Goal: Task Accomplishment & Management: Use online tool/utility

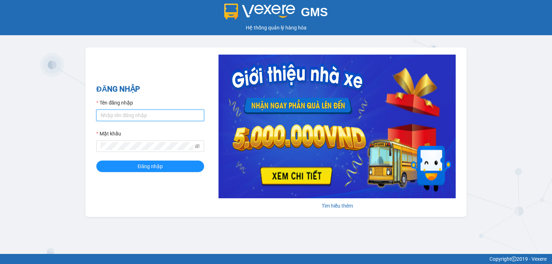
click at [160, 118] on input "Tên đăng nhập" at bounding box center [150, 116] width 108 height 12
type input "thao.nhuquynh"
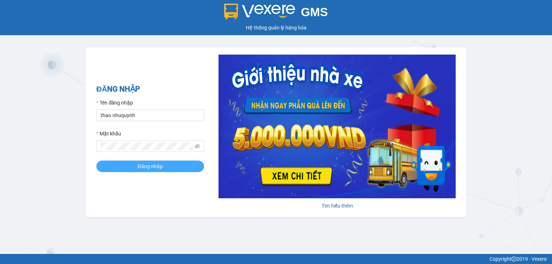
click at [131, 166] on button "Đăng nhập" at bounding box center [150, 167] width 108 height 12
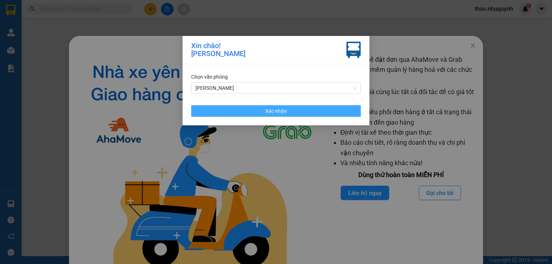
click at [279, 110] on span "Xác nhận" at bounding box center [276, 111] width 22 height 8
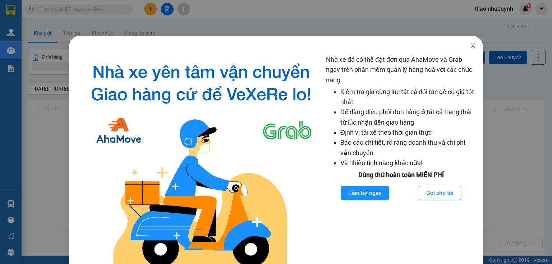
click at [472, 49] on icon "close" at bounding box center [473, 46] width 6 height 6
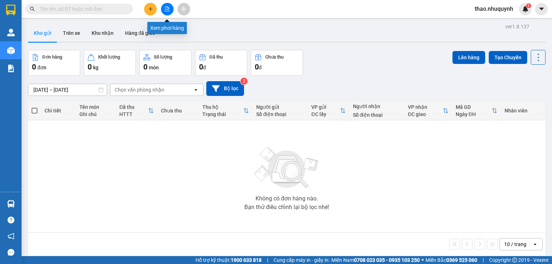
click at [165, 10] on icon "file-add" at bounding box center [167, 8] width 5 height 5
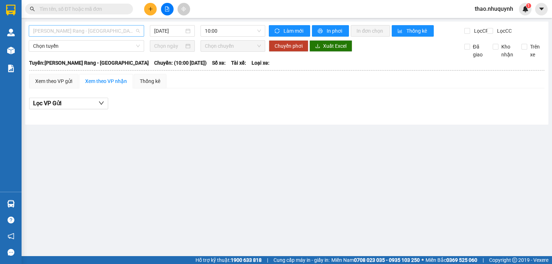
click at [82, 33] on span "Phan Rang - Sài Gòn" at bounding box center [86, 31] width 107 height 11
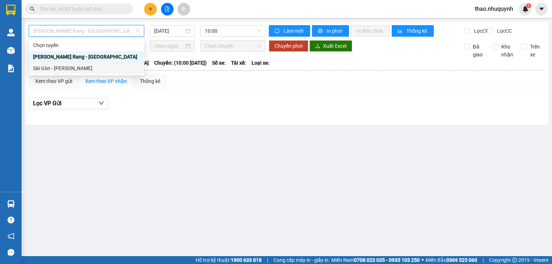
click at [69, 68] on div "Sài Gòn - Phan Rang" at bounding box center [86, 68] width 107 height 8
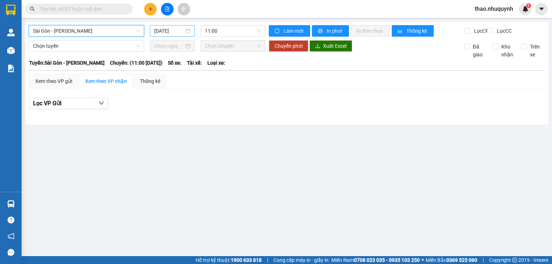
click at [173, 28] on input "13/08/2025" at bounding box center [168, 31] width 29 height 8
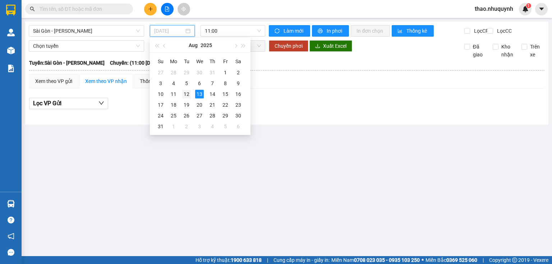
click at [186, 96] on div "12" at bounding box center [186, 94] width 9 height 9
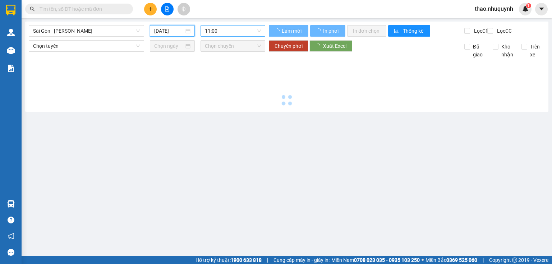
type input "12/08/2025"
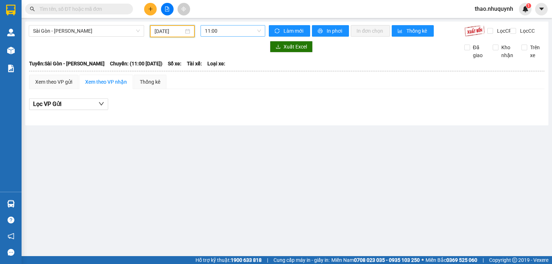
click at [222, 29] on span "11:00" at bounding box center [233, 31] width 56 height 11
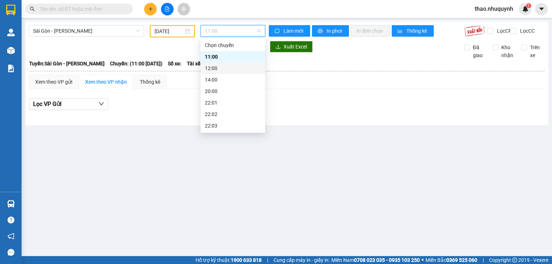
scroll to position [35, 0]
click at [220, 124] on div "22:06" at bounding box center [233, 126] width 56 height 8
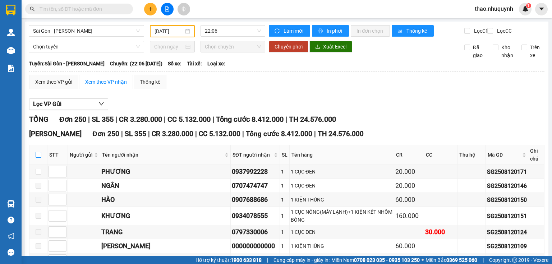
click at [36, 158] on input "checkbox" at bounding box center [39, 155] width 6 height 6
checkbox input "true"
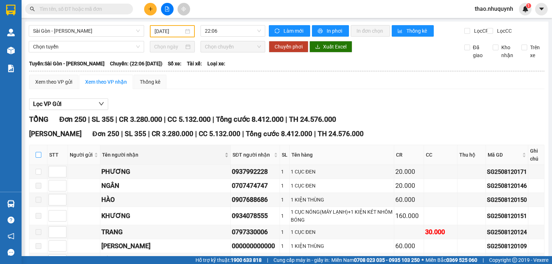
checkbox input "true"
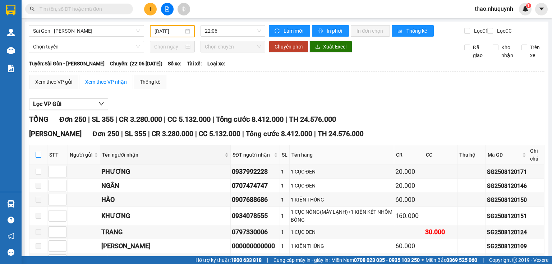
checkbox input "true"
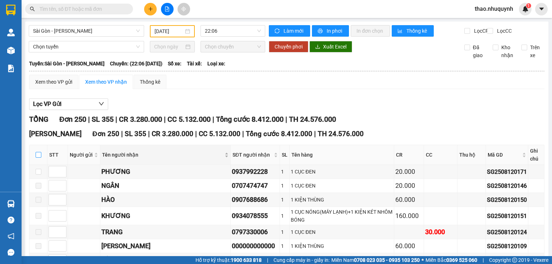
checkbox input "true"
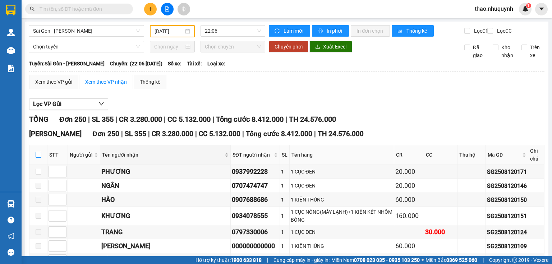
checkbox input "true"
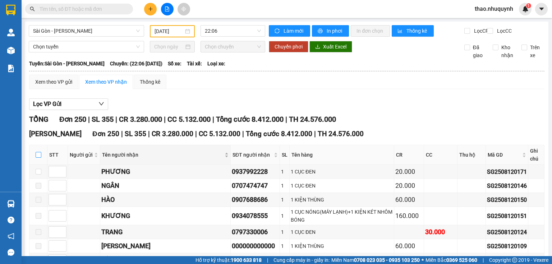
checkbox input "true"
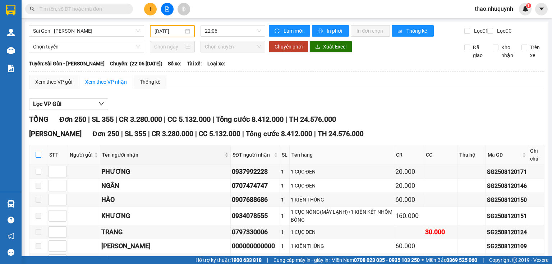
checkbox input "true"
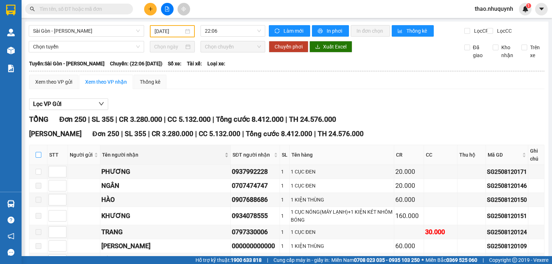
checkbox input "true"
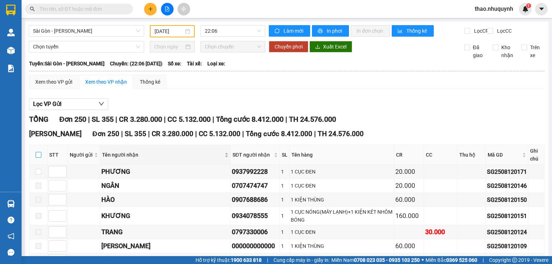
checkbox input "true"
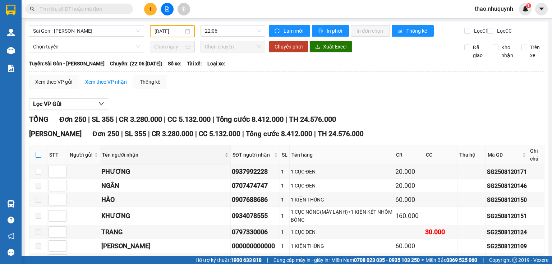
checkbox input "true"
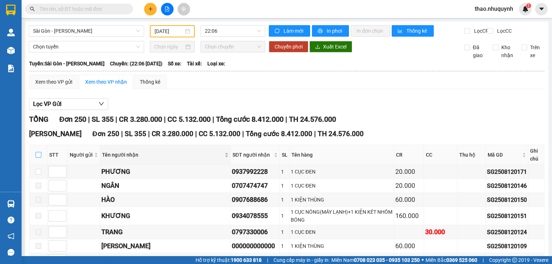
checkbox input "true"
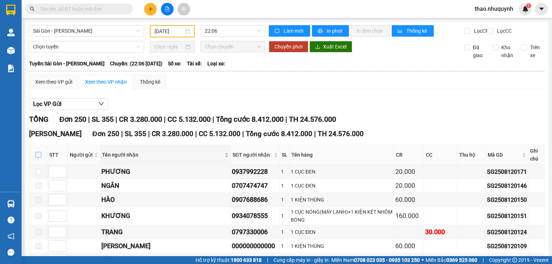
checkbox input "true"
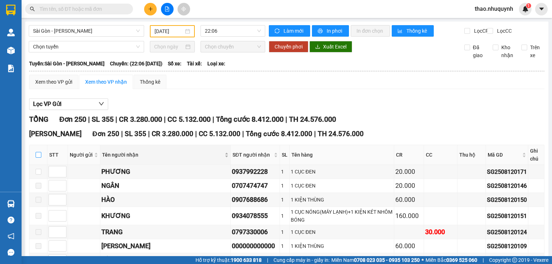
checkbox input "true"
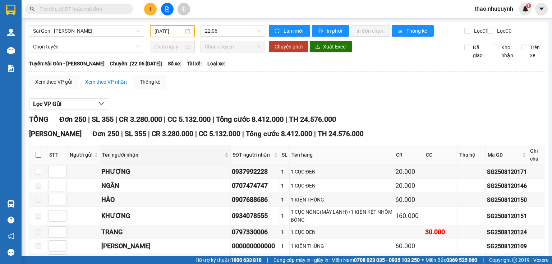
checkbox input "true"
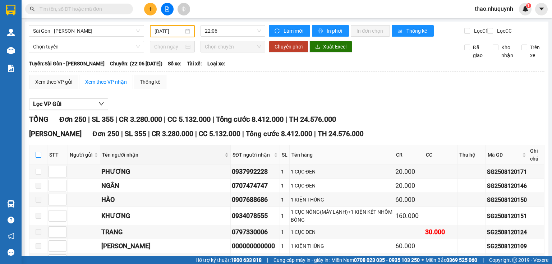
checkbox input "true"
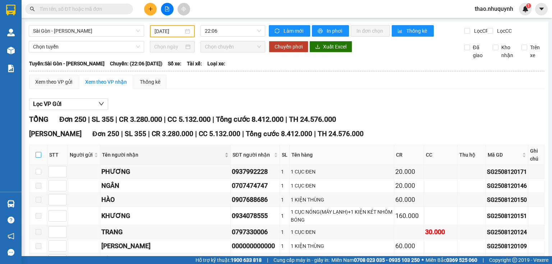
checkbox input "true"
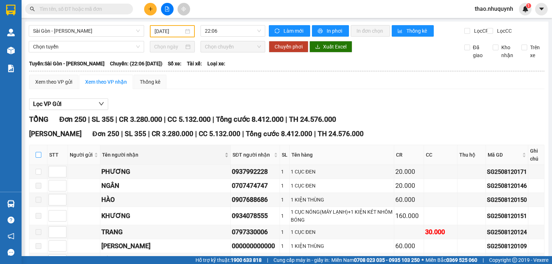
checkbox input "true"
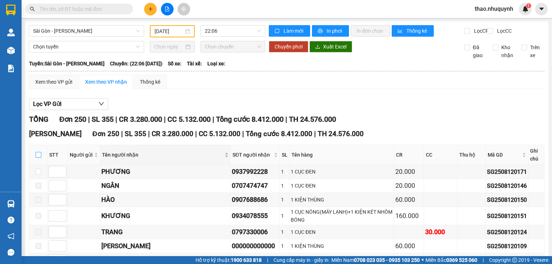
checkbox input "true"
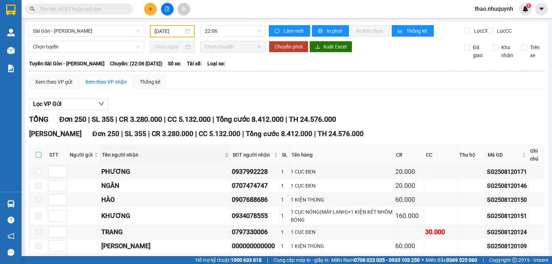
checkbox input "true"
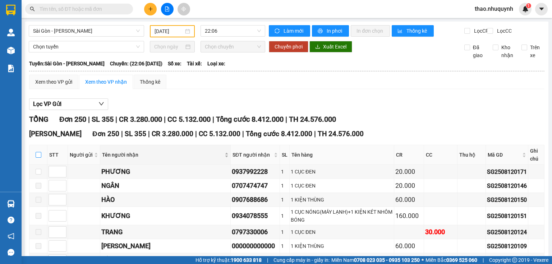
checkbox input "true"
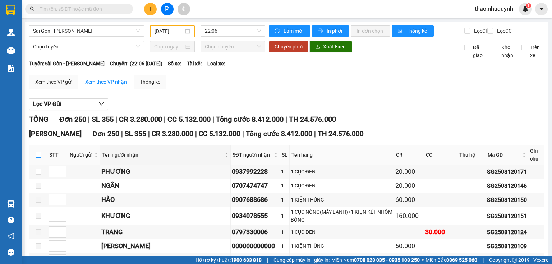
checkbox input "true"
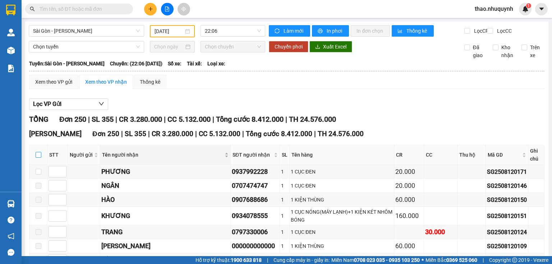
checkbox input "true"
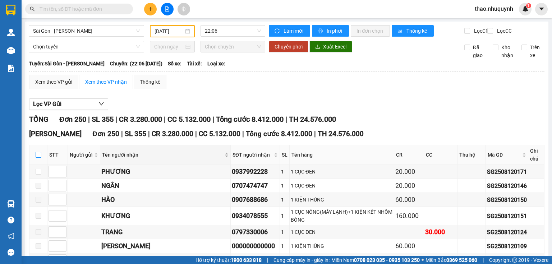
checkbox input "true"
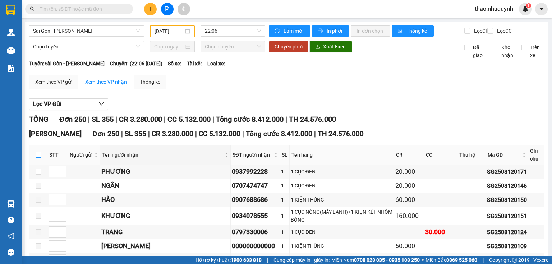
checkbox input "true"
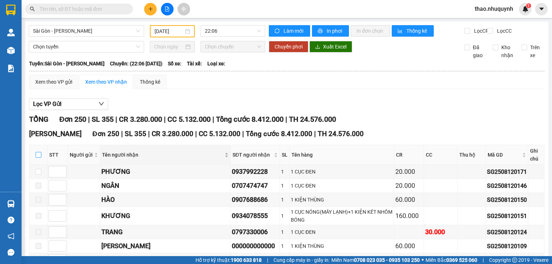
checkbox input "true"
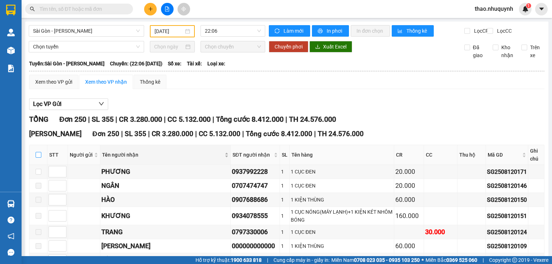
checkbox input "true"
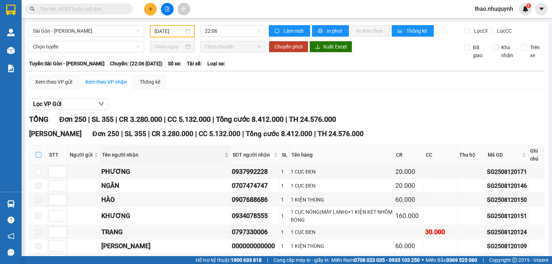
checkbox input "true"
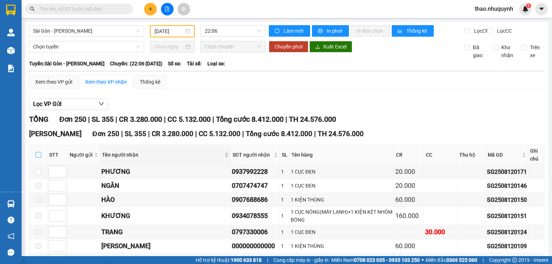
checkbox input "true"
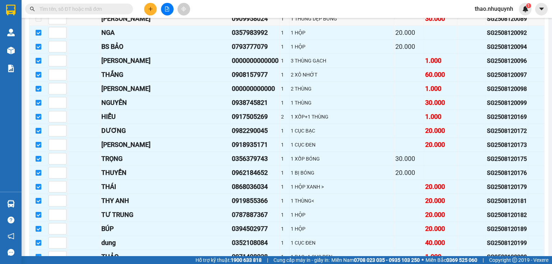
scroll to position [3407, 0]
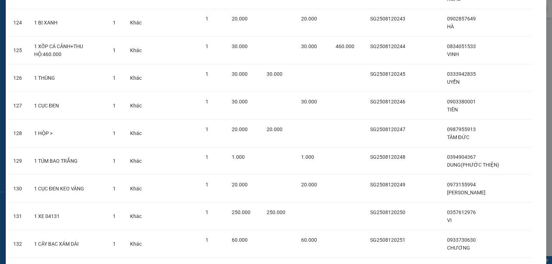
scroll to position [3564, 0]
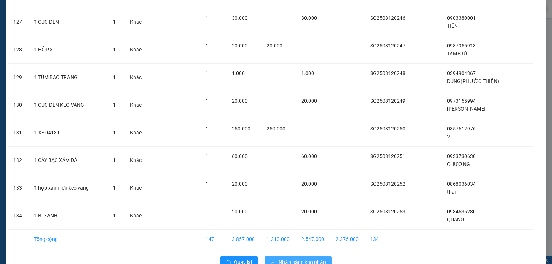
click at [298, 259] on span "Nhập hàng kho nhận" at bounding box center [302, 263] width 47 height 8
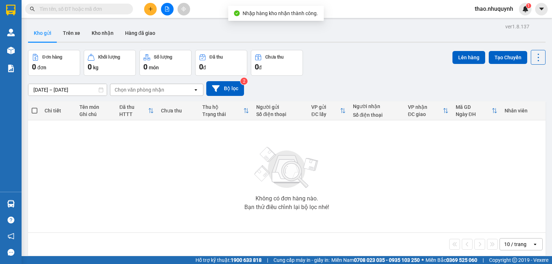
click at [109, 12] on input "text" at bounding box center [82, 9] width 85 height 8
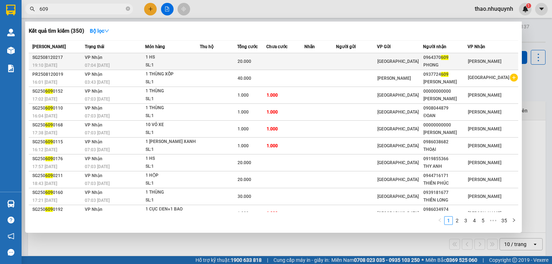
type input "609"
click at [141, 58] on td "VP Nhận 07:04 - 13/08" at bounding box center [114, 61] width 62 height 17
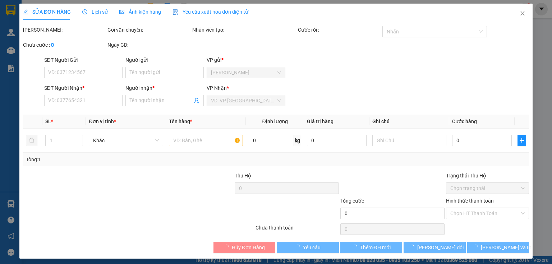
type input "0964370609"
type input "PHONG"
type input "20.000"
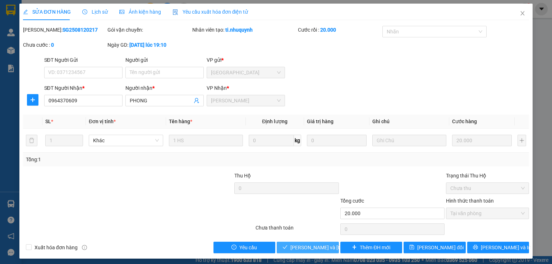
click at [308, 250] on span "Lưu và Giao hàng" at bounding box center [339, 248] width 97 height 8
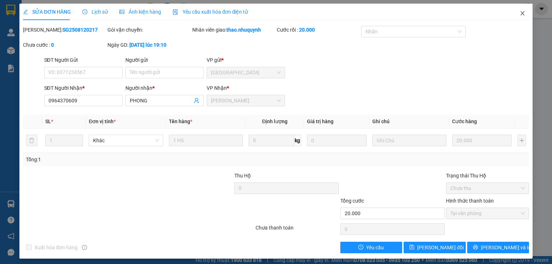
click at [520, 14] on icon "close" at bounding box center [523, 13] width 6 height 6
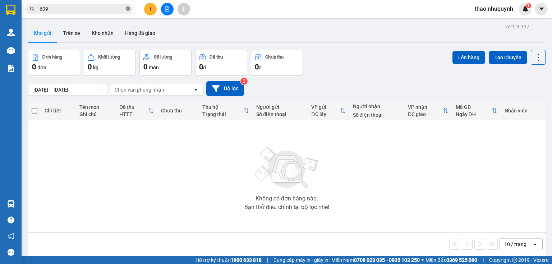
click at [127, 8] on icon "close-circle" at bounding box center [128, 8] width 4 height 4
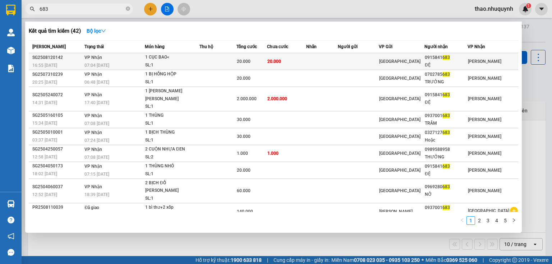
type input "683"
click at [151, 61] on div "1 CỤC BAO<" at bounding box center [172, 58] width 54 height 8
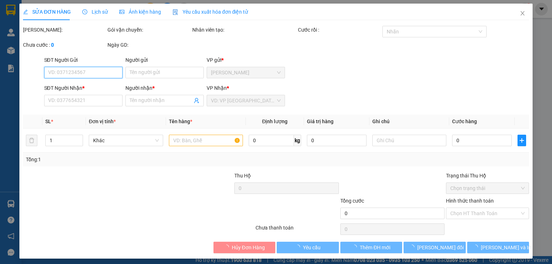
type input "0915841683"
type input "ĐỆ"
type input "20.000"
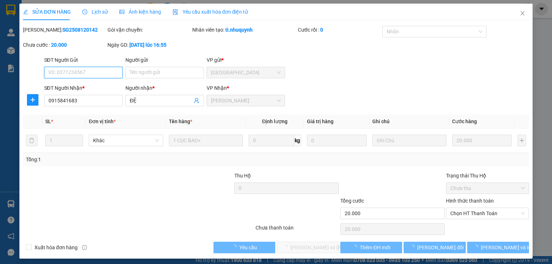
click at [472, 211] on span "Chọn HT Thanh Toán" at bounding box center [488, 213] width 74 height 11
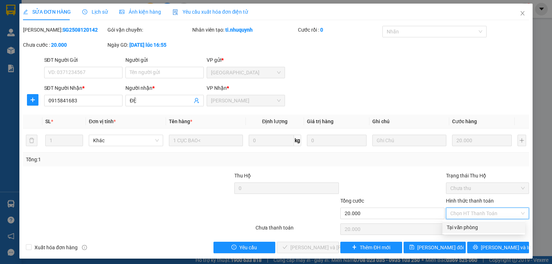
click at [459, 227] on div "Tại văn phòng" at bounding box center [484, 228] width 74 height 8
type input "0"
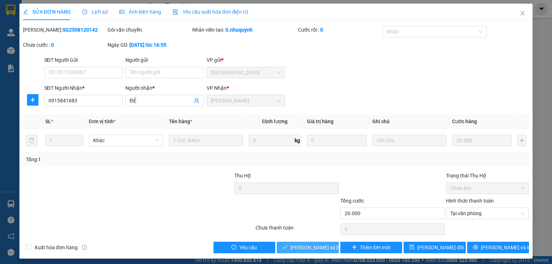
click at [311, 243] on button "Lưu và Giao hàng" at bounding box center [308, 248] width 62 height 12
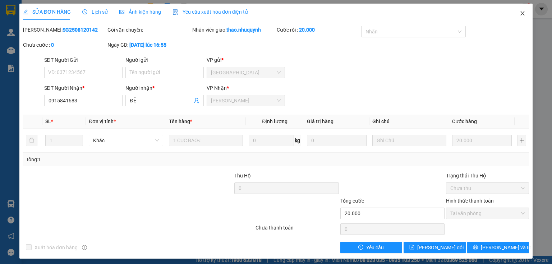
click at [520, 13] on icon "close" at bounding box center [523, 13] width 6 height 6
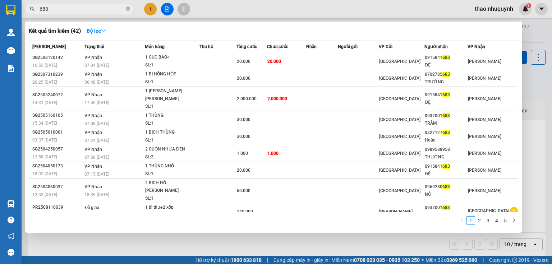
click at [63, 10] on input "683" at bounding box center [82, 9] width 85 height 8
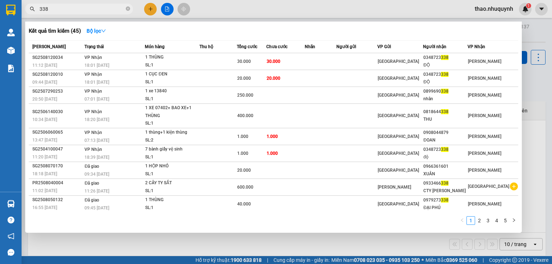
type input "338"
click at [129, 8] on icon "close-circle" at bounding box center [128, 8] width 4 height 4
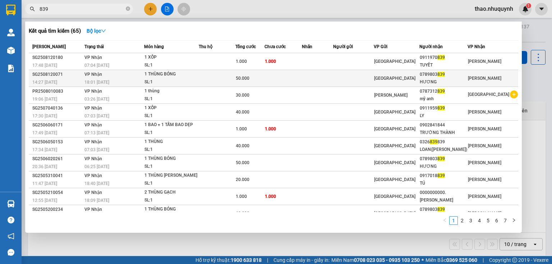
type input "839"
click at [179, 78] on div "SL: 1" at bounding box center [172, 82] width 54 height 8
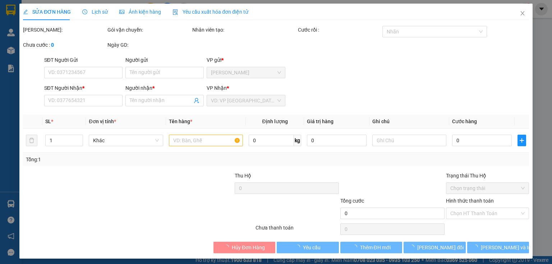
type input "0789803839"
type input "HƯƠNG"
type input "50.000"
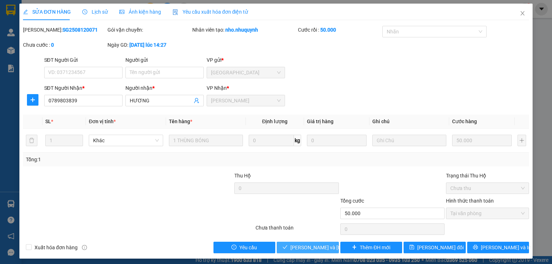
click at [291, 247] on span "Lưu và Giao hàng" at bounding box center [339, 248] width 97 height 8
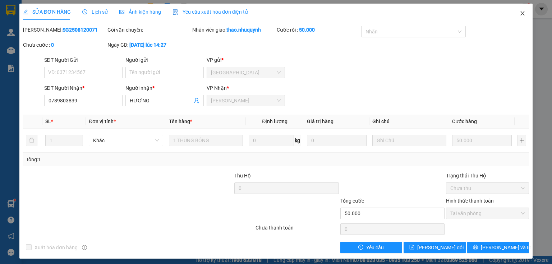
click at [520, 14] on icon "close" at bounding box center [523, 13] width 6 height 6
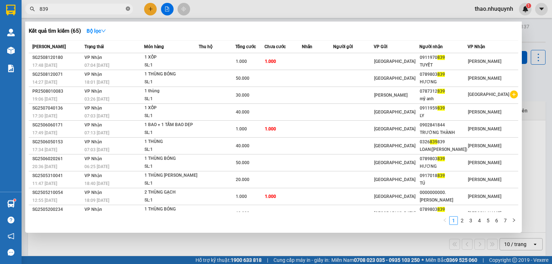
click at [127, 7] on icon "close-circle" at bounding box center [128, 8] width 4 height 4
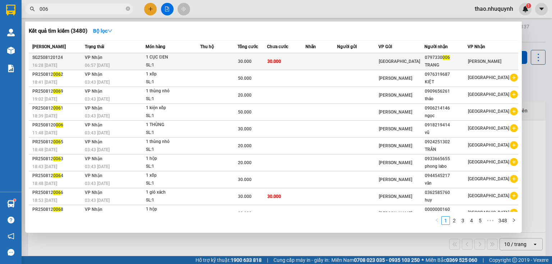
type input "006"
click at [265, 59] on div "30.000" at bounding box center [252, 62] width 29 height 8
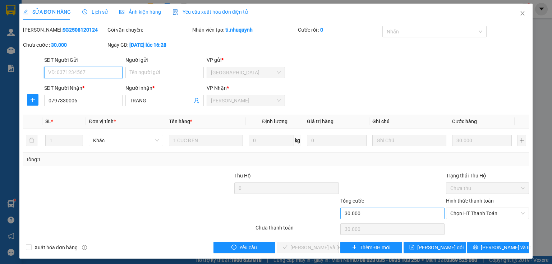
type input "0797330006"
type input "TRANG"
type input "30.000"
click at [456, 214] on span "Chọn HT Thanh Toán" at bounding box center [488, 213] width 74 height 11
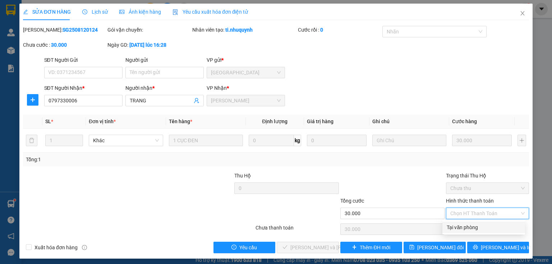
click at [456, 227] on div "Tại văn phòng" at bounding box center [484, 228] width 74 height 8
type input "0"
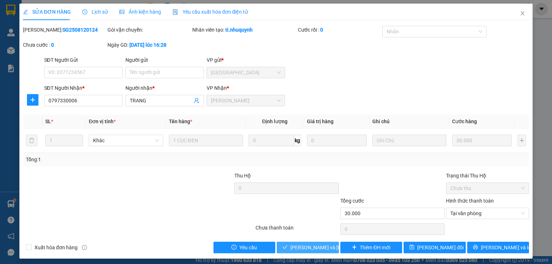
click at [295, 247] on span "Lưu và Giao hàng" at bounding box center [339, 248] width 97 height 8
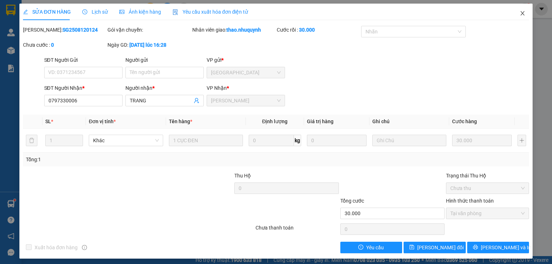
click at [521, 14] on icon "close" at bounding box center [523, 13] width 4 height 4
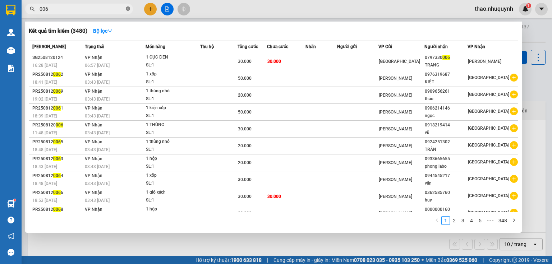
click at [127, 9] on icon "close-circle" at bounding box center [128, 8] width 4 height 4
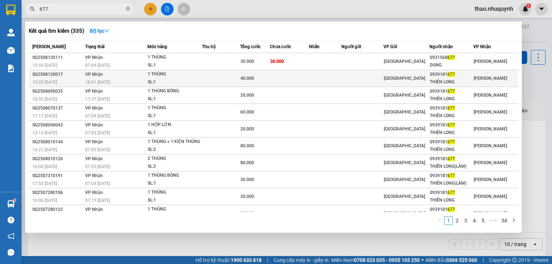
type input "677"
click at [142, 76] on td "VP Nhận 18:01 - 12/08" at bounding box center [115, 78] width 64 height 17
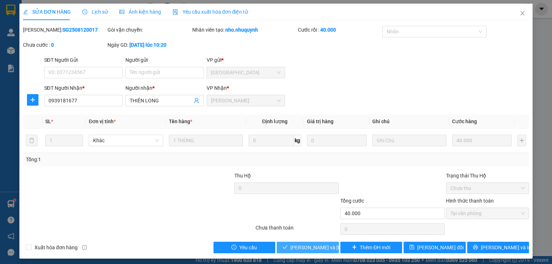
click at [298, 246] on span "Lưu và Giao hàng" at bounding box center [339, 248] width 97 height 8
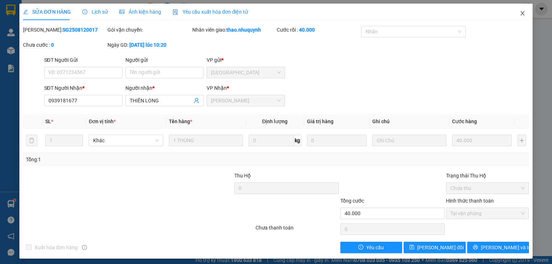
click at [520, 13] on icon "close" at bounding box center [523, 13] width 6 height 6
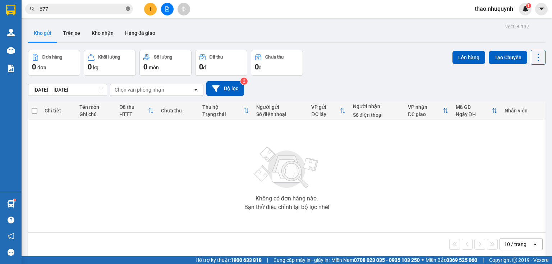
click at [126, 7] on icon "close-circle" at bounding box center [128, 8] width 4 height 4
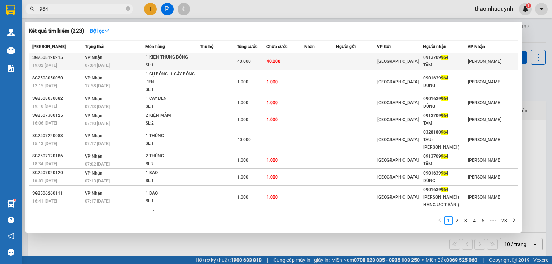
type input "964"
click at [154, 60] on div "1 KIỆN THÙNG BÓNG" at bounding box center [173, 58] width 54 height 8
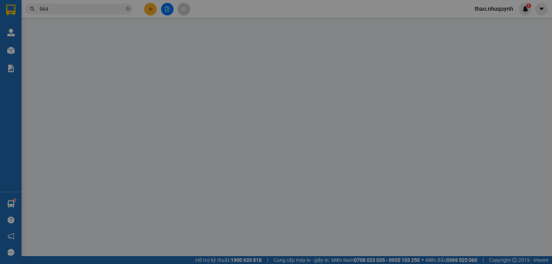
type input "0913709964"
type input "TÂM"
type input "40.000"
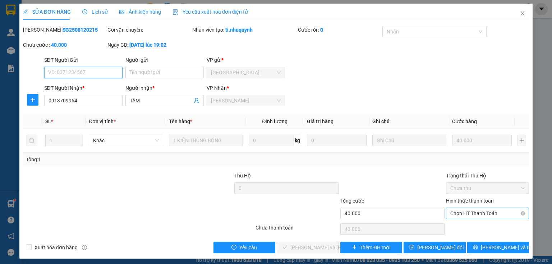
click at [473, 216] on span "Chọn HT Thanh Toán" at bounding box center [488, 213] width 74 height 11
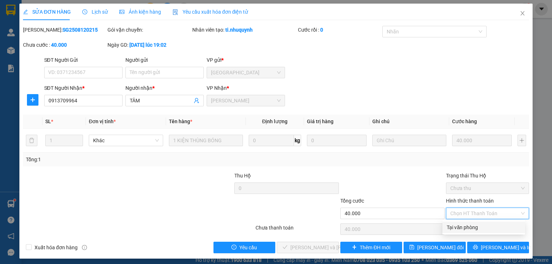
click at [468, 226] on div "Tại văn phòng" at bounding box center [484, 228] width 74 height 8
type input "0"
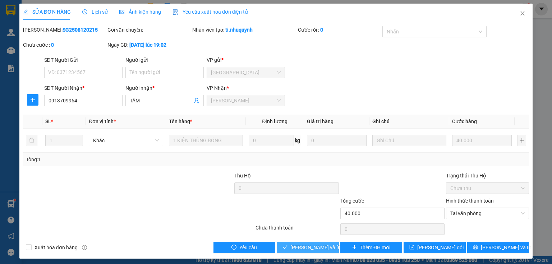
click at [311, 246] on span "Lưu và Giao hàng" at bounding box center [339, 248] width 97 height 8
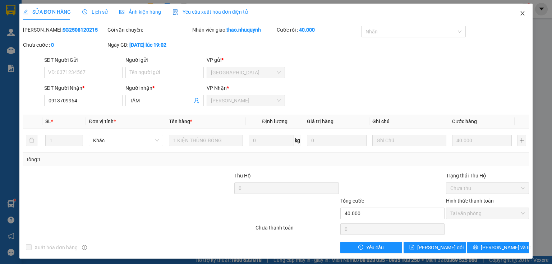
click at [520, 14] on icon "close" at bounding box center [523, 13] width 6 height 6
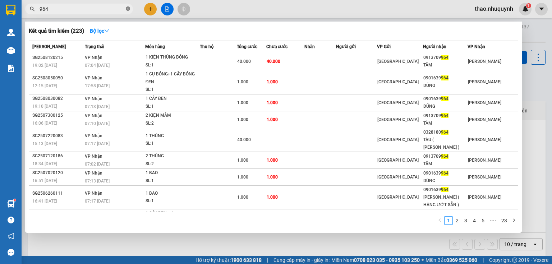
click at [129, 9] on icon "close-circle" at bounding box center [128, 8] width 4 height 4
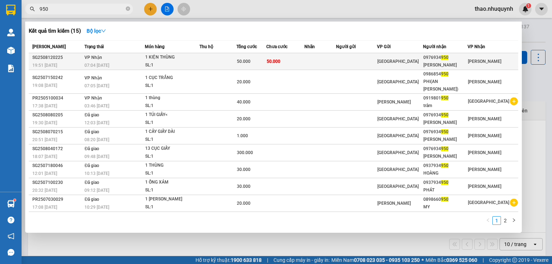
type input "950"
click at [165, 55] on div "1 KIỆN THÙNG" at bounding box center [172, 58] width 54 height 8
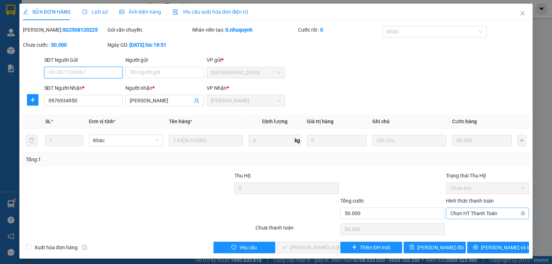
click at [466, 209] on span "Chọn HT Thanh Toán" at bounding box center [488, 213] width 74 height 11
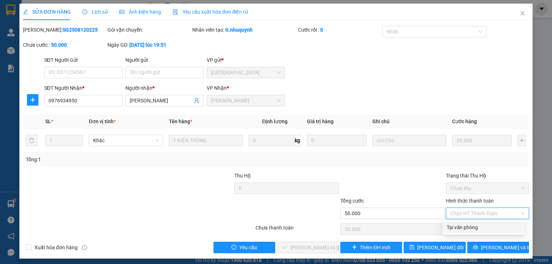
drag, startPoint x: 454, startPoint y: 229, endPoint x: 407, endPoint y: 234, distance: 47.7
click at [454, 229] on div "Tại văn phòng" at bounding box center [484, 228] width 74 height 8
type input "0"
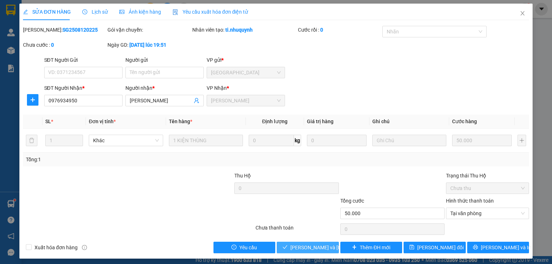
click at [301, 246] on span "Lưu và Giao hàng" at bounding box center [339, 248] width 97 height 8
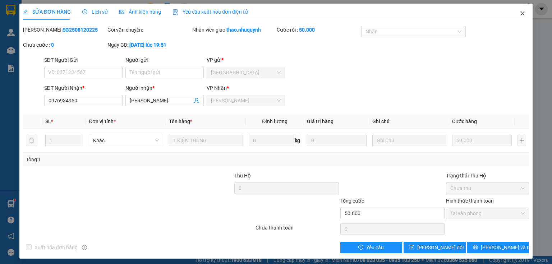
click at [520, 14] on icon "close" at bounding box center [523, 13] width 6 height 6
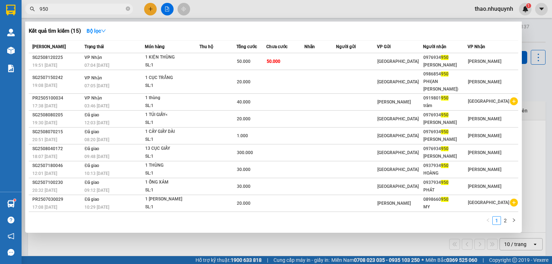
click at [113, 6] on input "950" at bounding box center [82, 9] width 85 height 8
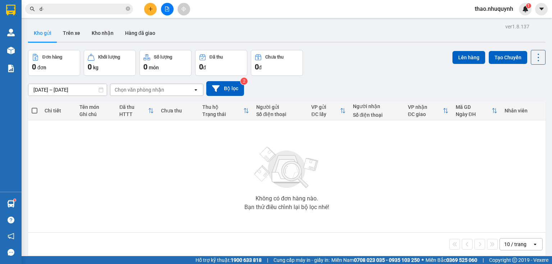
type input "d"
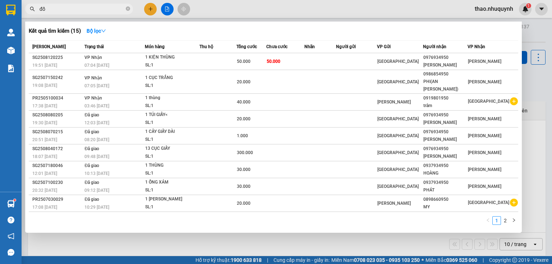
type input "đối"
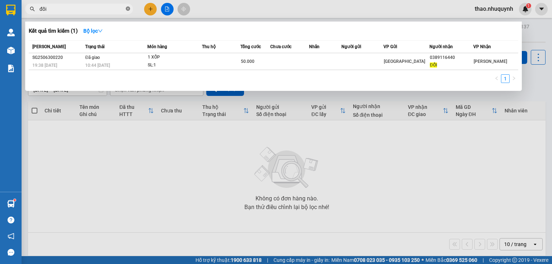
click at [127, 10] on icon "close-circle" at bounding box center [128, 8] width 4 height 4
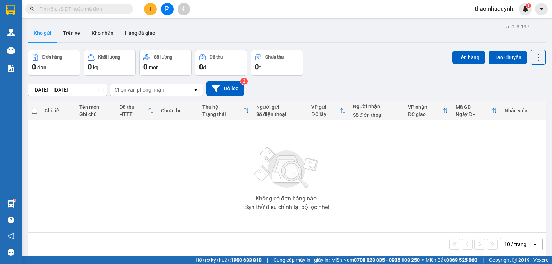
click at [121, 8] on input "text" at bounding box center [82, 9] width 85 height 8
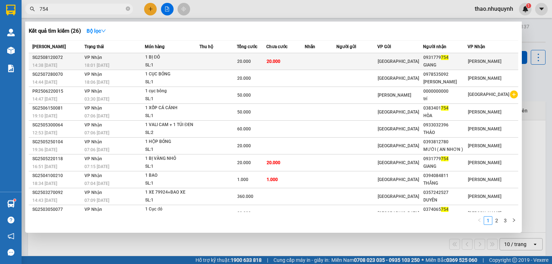
type input "754"
click at [247, 65] on div "20.000" at bounding box center [251, 62] width 29 height 8
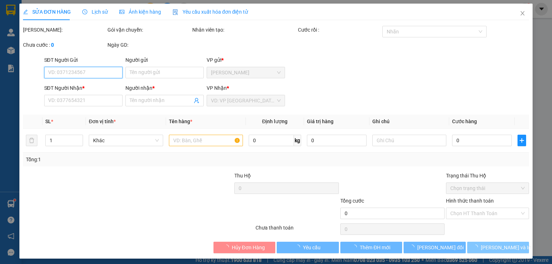
type input "0931779754"
type input "GIANG"
type input "20.000"
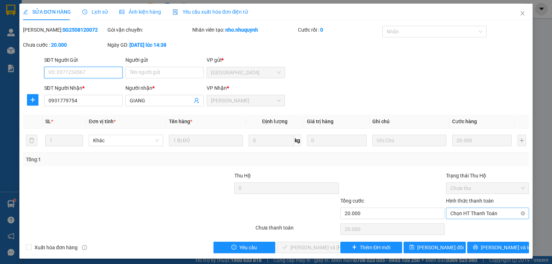
click at [453, 212] on span "Chọn HT Thanh Toán" at bounding box center [488, 213] width 74 height 11
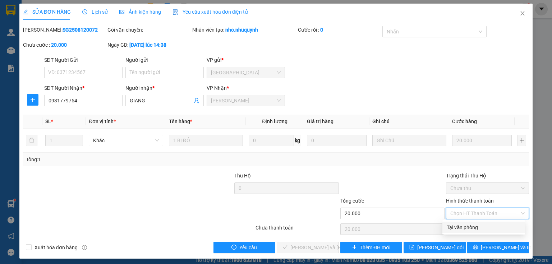
click at [454, 233] on div "Tại văn phòng" at bounding box center [484, 228] width 83 height 12
type input "0"
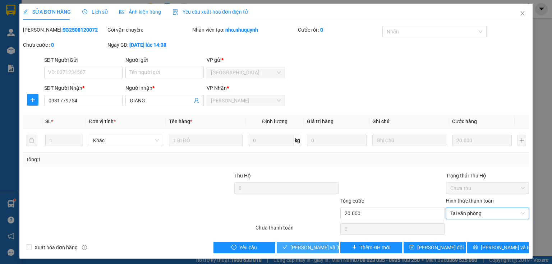
click at [292, 247] on span "Lưu và Giao hàng" at bounding box center [339, 248] width 97 height 8
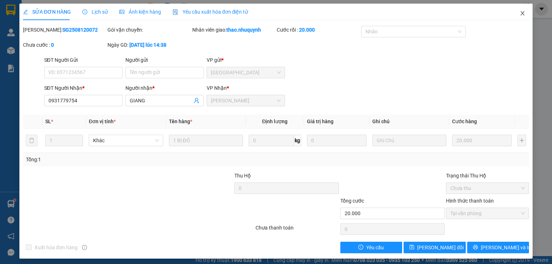
click at [520, 14] on icon "close" at bounding box center [523, 13] width 6 height 6
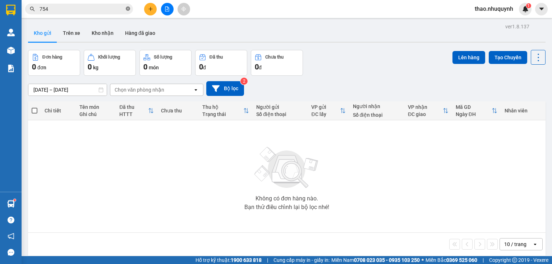
click at [127, 9] on icon "close-circle" at bounding box center [128, 8] width 4 height 4
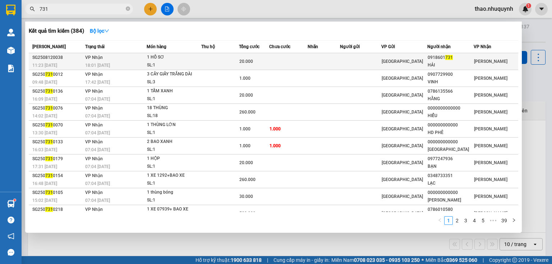
type input "731"
click at [141, 55] on td "VP Nhận 18:01 - 12/08" at bounding box center [114, 61] width 63 height 17
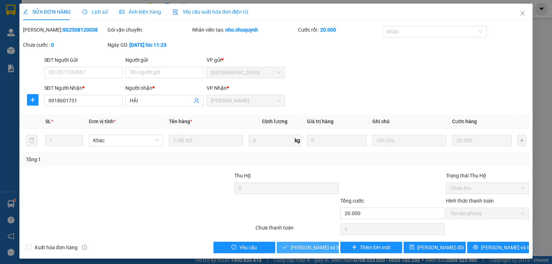
click at [292, 248] on span "Lưu và Giao hàng" at bounding box center [339, 248] width 97 height 8
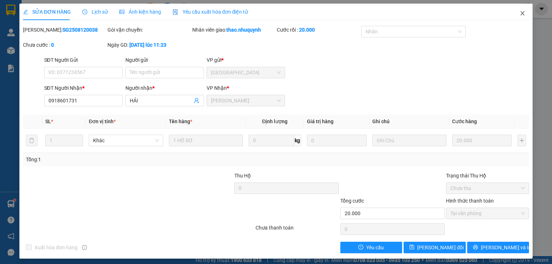
click at [521, 13] on icon "close" at bounding box center [523, 13] width 4 height 4
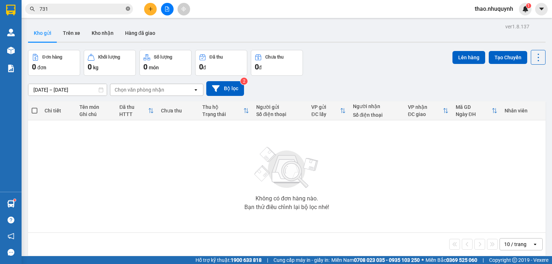
click at [128, 8] on icon "close-circle" at bounding box center [128, 8] width 4 height 4
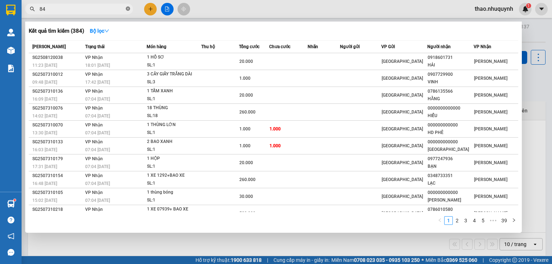
type input "844"
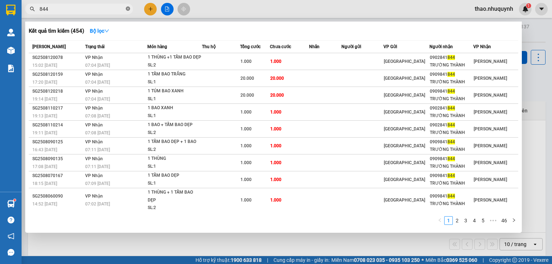
click at [129, 9] on icon "close-circle" at bounding box center [128, 8] width 4 height 4
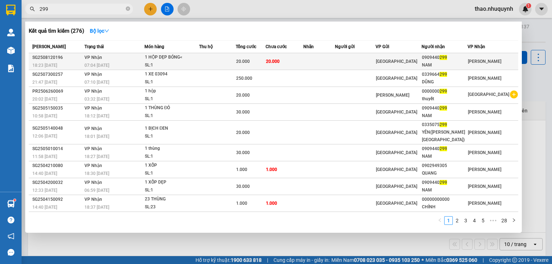
type input "299"
click at [160, 60] on div "1 HỘP DẸP BÓNG<" at bounding box center [172, 58] width 54 height 8
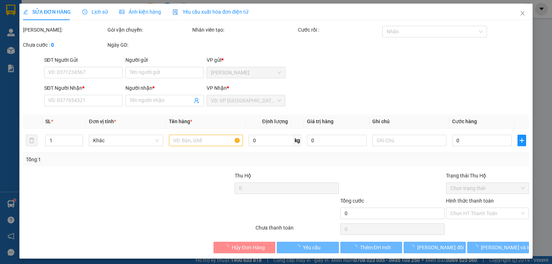
type input "0909440299"
type input "NAM"
type input "20.000"
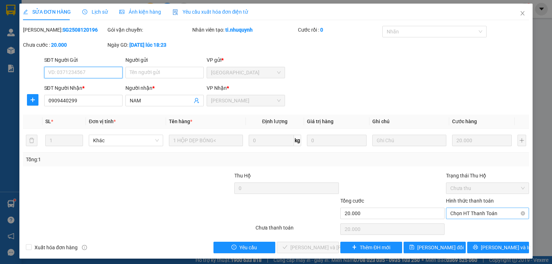
click at [483, 215] on span "Chọn HT Thanh Toán" at bounding box center [488, 213] width 74 height 11
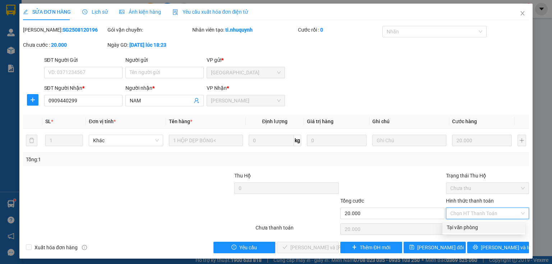
click at [480, 228] on div "Tại văn phòng" at bounding box center [484, 228] width 74 height 8
type input "0"
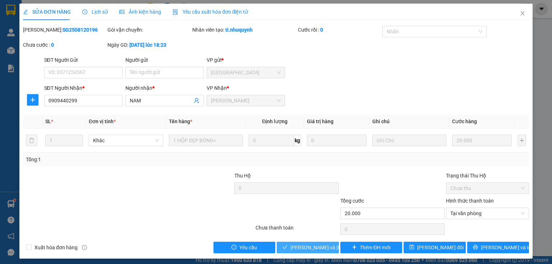
click at [319, 244] on span "Lưu và Giao hàng" at bounding box center [339, 248] width 97 height 8
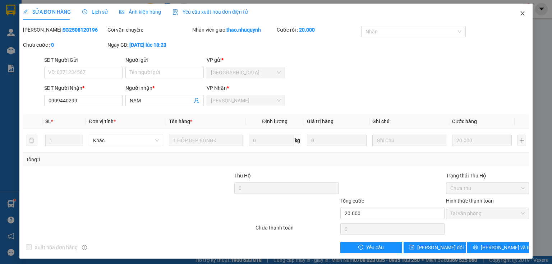
click at [520, 14] on icon "close" at bounding box center [523, 13] width 6 height 6
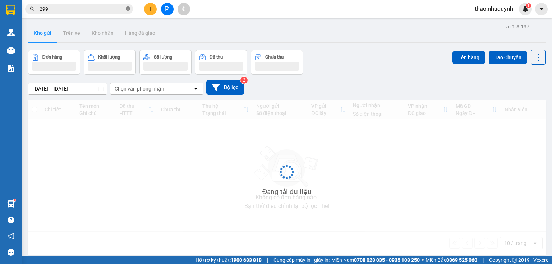
click at [128, 8] on icon "close-circle" at bounding box center [128, 8] width 4 height 4
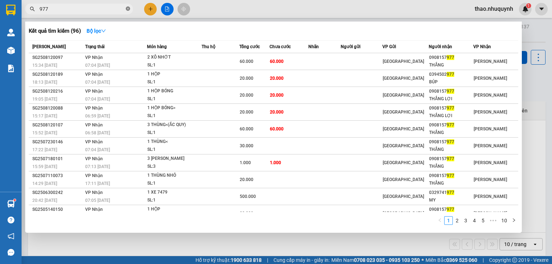
type input "977"
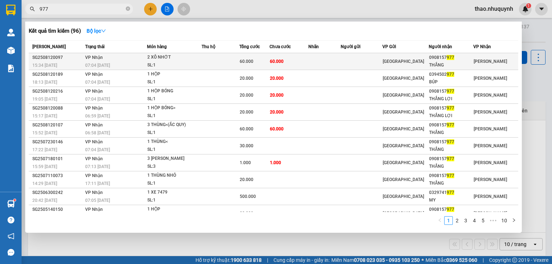
click at [206, 56] on td at bounding box center [221, 61] width 38 height 17
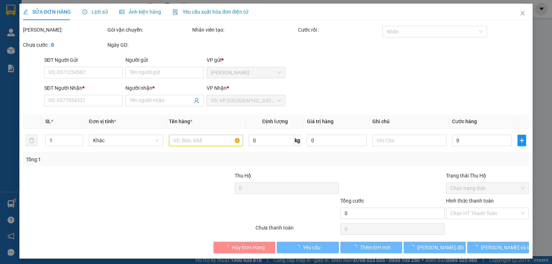
type input "0908157977"
type input "THẮNG"
type input "60.000"
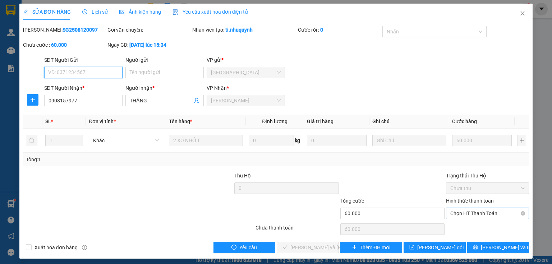
click at [456, 213] on span "Chọn HT Thanh Toán" at bounding box center [488, 213] width 74 height 11
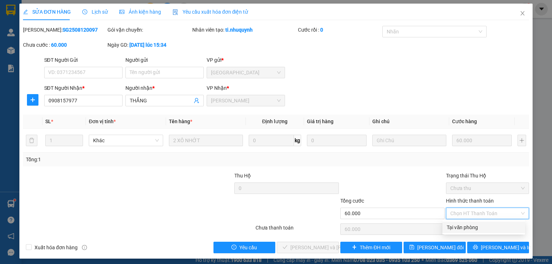
click at [462, 224] on div "Tại văn phòng" at bounding box center [484, 228] width 74 height 8
type input "0"
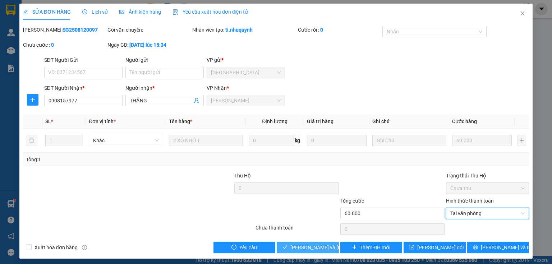
click at [316, 250] on span "Lưu và Giao hàng" at bounding box center [339, 248] width 97 height 8
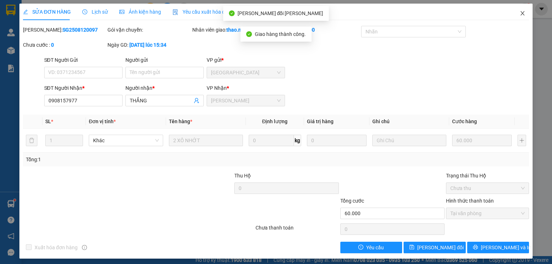
click at [520, 14] on icon "close" at bounding box center [523, 13] width 6 height 6
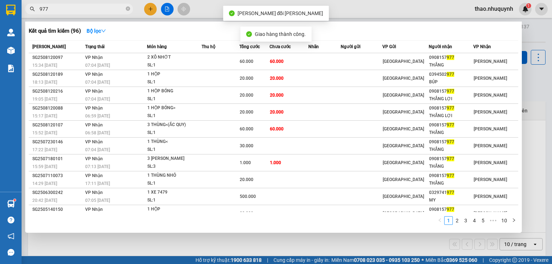
click at [73, 6] on input "977" at bounding box center [82, 9] width 85 height 8
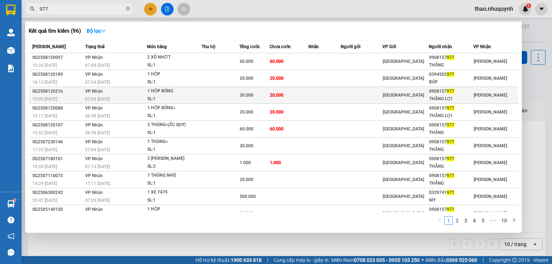
click at [252, 99] on td "20.000" at bounding box center [254, 95] width 30 height 17
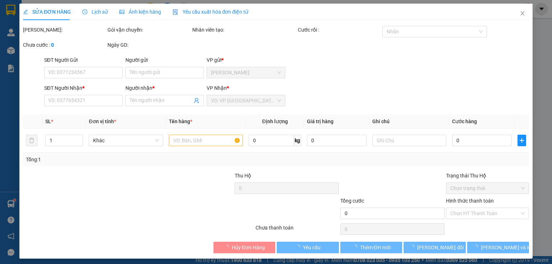
type input "0908157977"
type input "THẮNG LỢI"
type input "20.000"
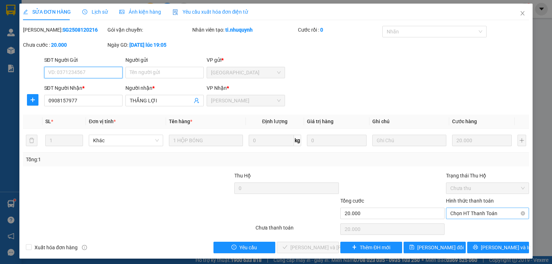
click at [451, 214] on span "Chọn HT Thanh Toán" at bounding box center [488, 213] width 74 height 11
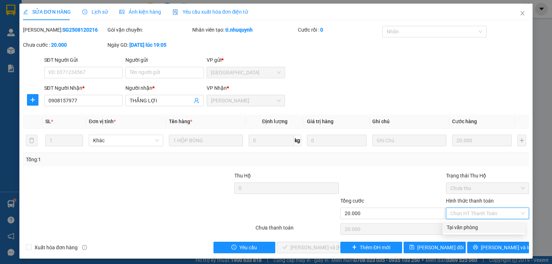
click at [454, 228] on div "Tại văn phòng" at bounding box center [484, 228] width 74 height 8
type input "0"
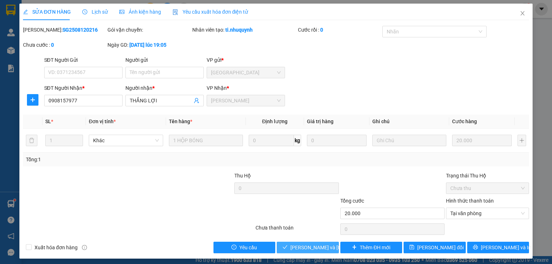
click at [316, 248] on span "Lưu và Giao hàng" at bounding box center [339, 248] width 97 height 8
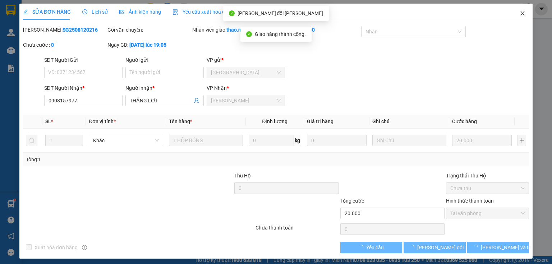
click at [520, 14] on icon "close" at bounding box center [523, 13] width 6 height 6
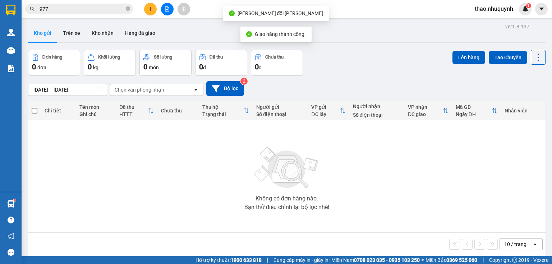
click at [75, 10] on input "977" at bounding box center [82, 9] width 85 height 8
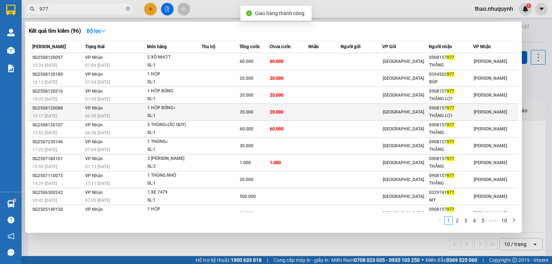
click at [274, 114] on td "20.000" at bounding box center [289, 112] width 39 height 17
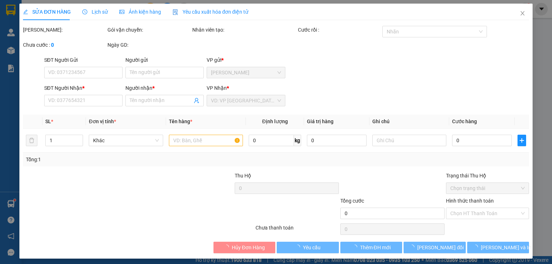
type input "0908157977"
type input "THẮNG LỢI"
type input "20.000"
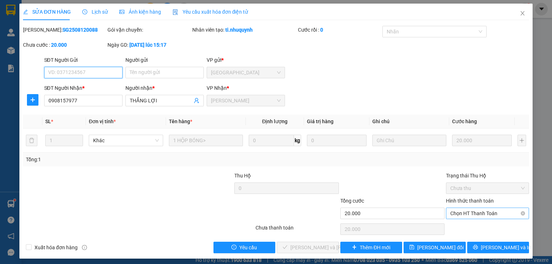
click at [456, 210] on span "Chọn HT Thanh Toán" at bounding box center [488, 213] width 74 height 11
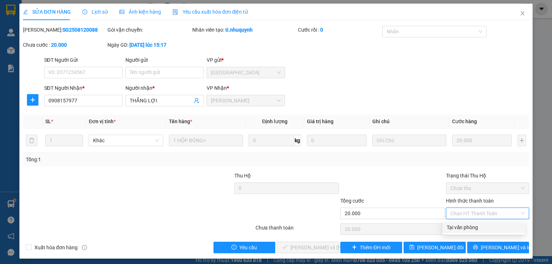
click at [454, 232] on div "Tại văn phòng" at bounding box center [484, 228] width 83 height 12
type input "0"
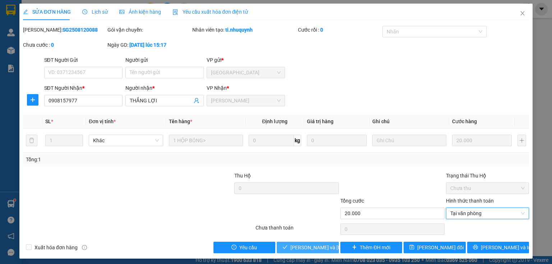
click at [295, 245] on span "Lưu và Giao hàng" at bounding box center [339, 248] width 97 height 8
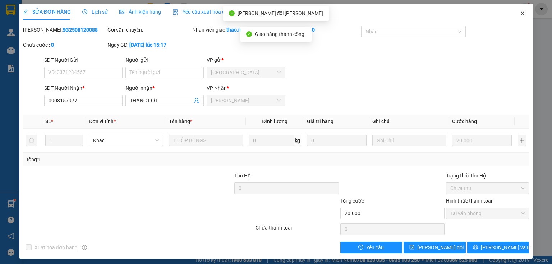
click at [520, 13] on icon "close" at bounding box center [523, 13] width 6 height 6
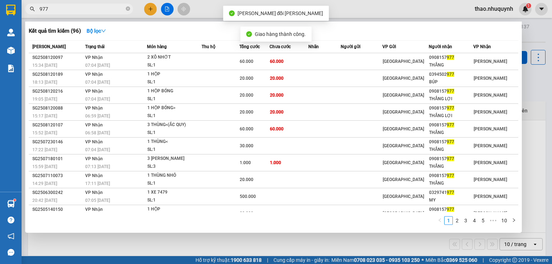
click at [76, 8] on input "977" at bounding box center [82, 9] width 85 height 8
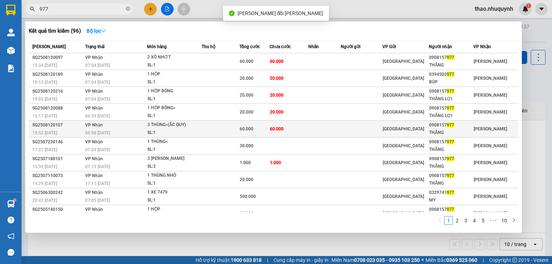
click at [236, 129] on td at bounding box center [221, 129] width 38 height 17
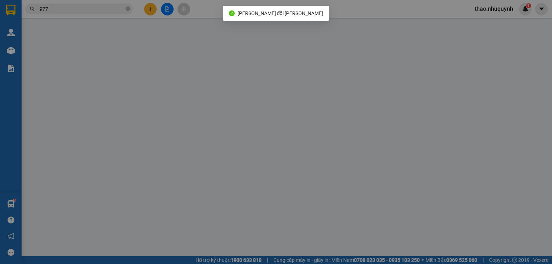
type input "0908157977"
type input "THẮNG"
type input "60.000"
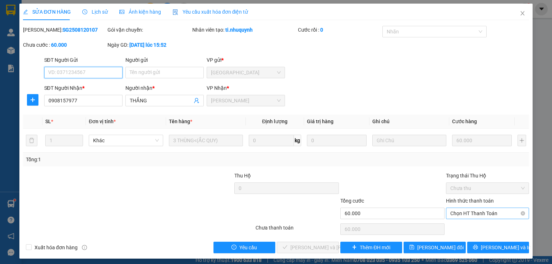
click at [456, 209] on span "Chọn HT Thanh Toán" at bounding box center [488, 213] width 74 height 11
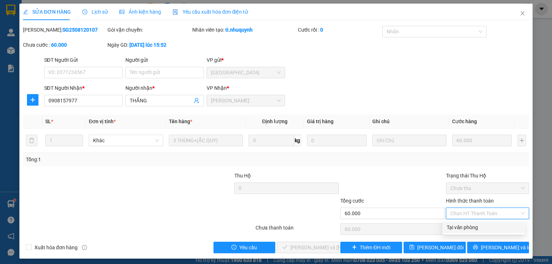
click at [456, 226] on div "Tại văn phòng" at bounding box center [484, 228] width 74 height 8
type input "0"
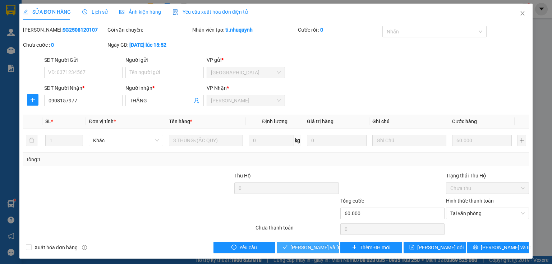
click at [288, 246] on button "Lưu và Giao hàng" at bounding box center [308, 248] width 62 height 12
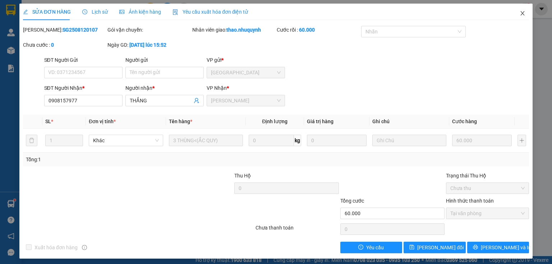
click at [520, 15] on icon "close" at bounding box center [523, 13] width 6 height 6
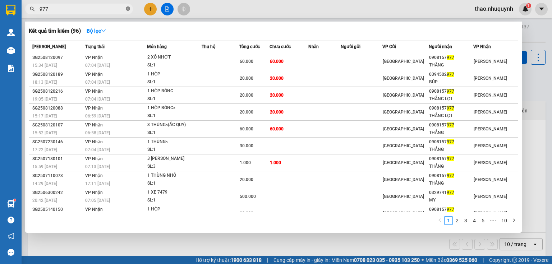
click at [126, 6] on icon "close-circle" at bounding box center [128, 8] width 4 height 4
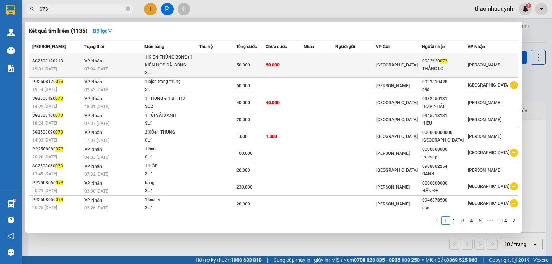
type input "073"
click at [209, 61] on td at bounding box center [217, 65] width 37 height 24
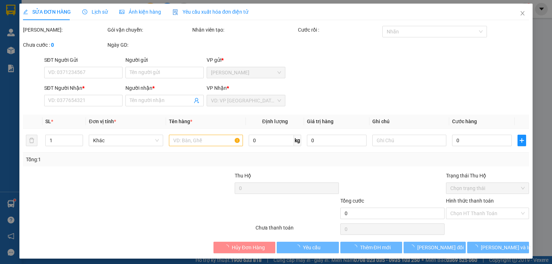
type input "0982620073"
type input "THẮNG LỢI"
type input "50.000"
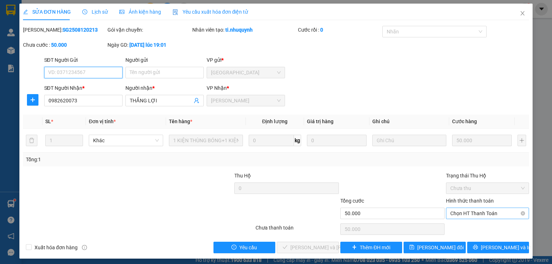
click at [456, 217] on span "Chọn HT Thanh Toán" at bounding box center [488, 213] width 74 height 11
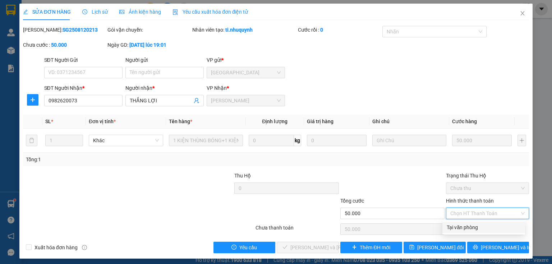
click at [462, 227] on div "Tại văn phòng" at bounding box center [484, 228] width 74 height 8
type input "0"
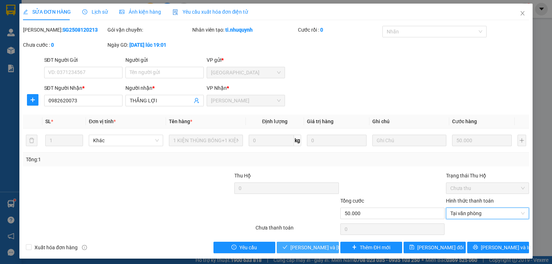
click at [303, 248] on span "Lưu và Giao hàng" at bounding box center [339, 248] width 97 height 8
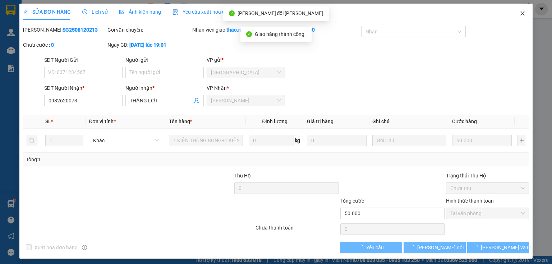
click at [520, 12] on icon "close" at bounding box center [523, 13] width 6 height 6
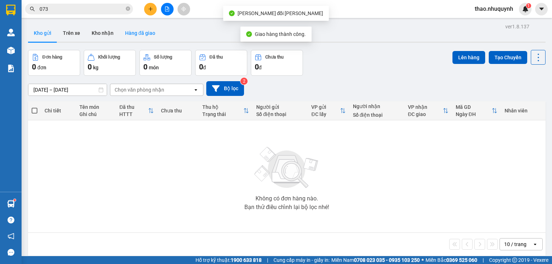
click at [138, 32] on button "Hàng đã giao" at bounding box center [140, 32] width 42 height 17
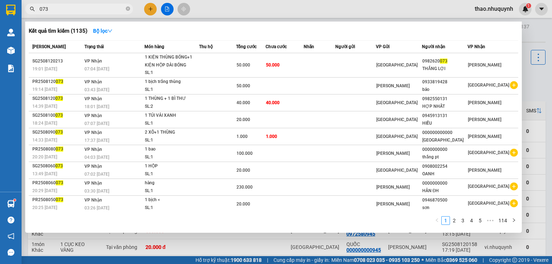
click at [100, 9] on input "073" at bounding box center [82, 9] width 85 height 8
click at [126, 10] on icon "close-circle" at bounding box center [128, 8] width 4 height 4
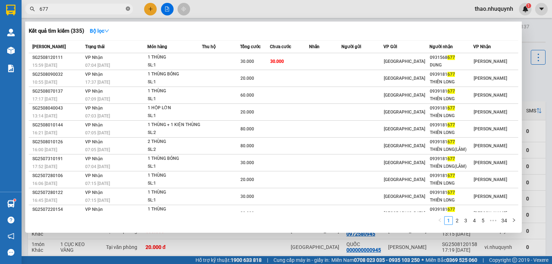
click at [128, 9] on icon "close-circle" at bounding box center [128, 8] width 4 height 4
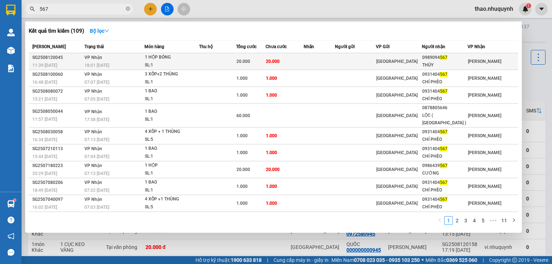
click at [151, 60] on div "1 HỘP BÓNG" at bounding box center [172, 58] width 54 height 8
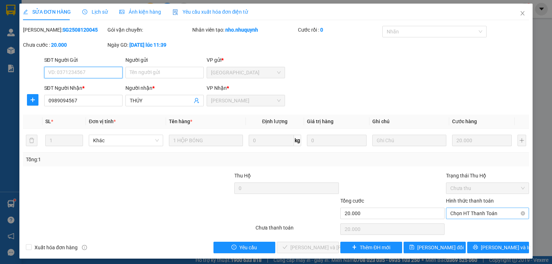
click at [463, 214] on span "Chọn HT Thanh Toán" at bounding box center [488, 213] width 74 height 11
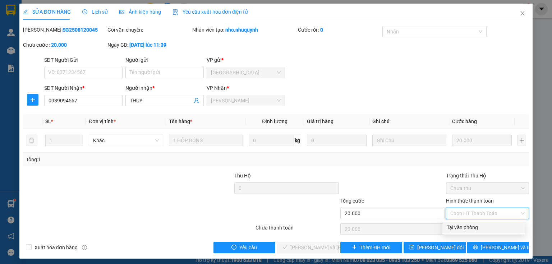
click at [459, 227] on div "Tại văn phòng" at bounding box center [484, 228] width 74 height 8
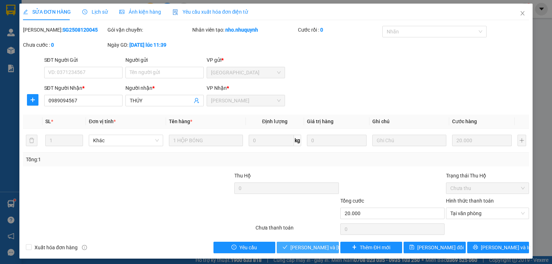
click at [302, 244] on span "Lưu và Giao hàng" at bounding box center [339, 248] width 97 height 8
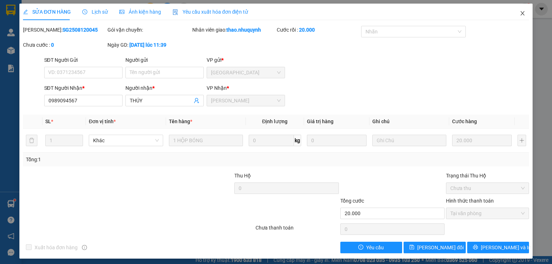
click at [515, 14] on span "Close" at bounding box center [523, 14] width 20 height 20
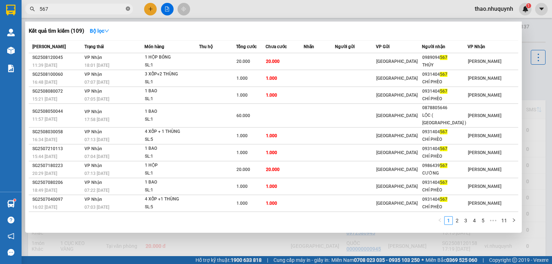
click at [128, 9] on icon "close-circle" at bounding box center [128, 8] width 4 height 4
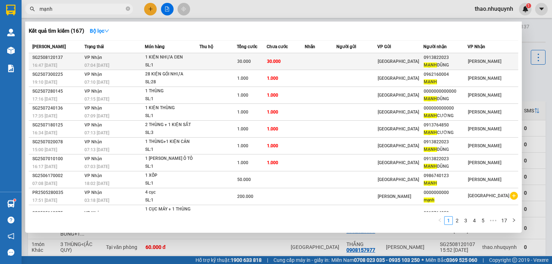
click at [213, 60] on td at bounding box center [218, 61] width 37 height 17
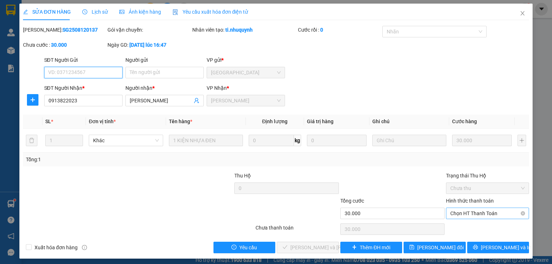
click at [470, 215] on span "Chọn HT Thanh Toán" at bounding box center [488, 213] width 74 height 11
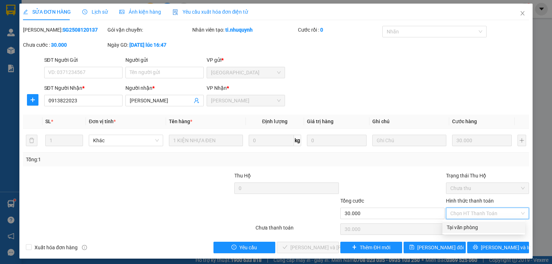
click at [461, 226] on div "Tại văn phòng" at bounding box center [484, 228] width 74 height 8
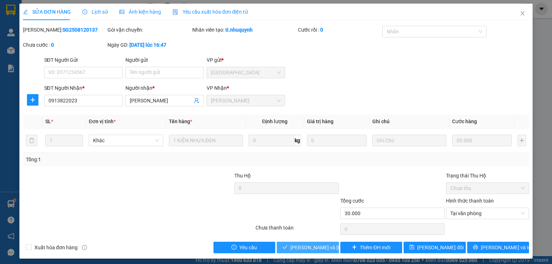
click at [302, 247] on span "Lưu và Giao hàng" at bounding box center [339, 248] width 97 height 8
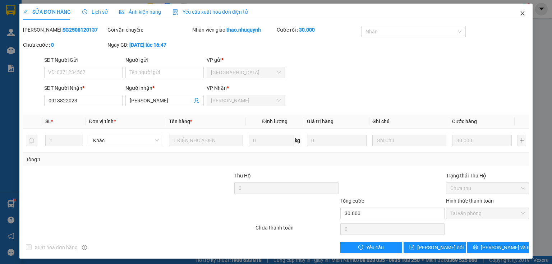
click at [520, 12] on icon "close" at bounding box center [523, 13] width 6 height 6
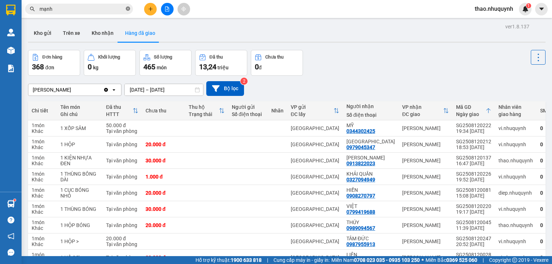
click at [129, 9] on icon "close-circle" at bounding box center [128, 8] width 4 height 4
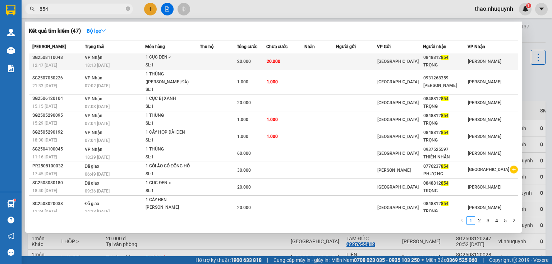
click at [150, 54] on div "1 CỤC ĐEN <" at bounding box center [173, 58] width 54 height 8
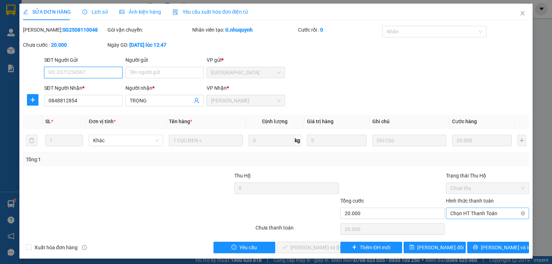
click at [470, 212] on span "Chọn HT Thanh Toán" at bounding box center [488, 213] width 74 height 11
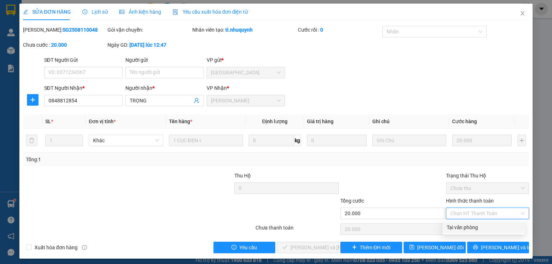
click at [469, 223] on div "Tại văn phòng" at bounding box center [484, 228] width 83 height 12
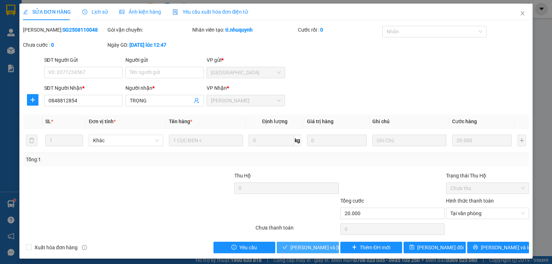
click at [293, 247] on span "Lưu và Giao hàng" at bounding box center [339, 248] width 97 height 8
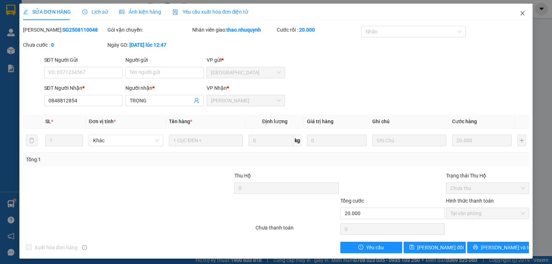
click at [520, 13] on icon "close" at bounding box center [523, 13] width 6 height 6
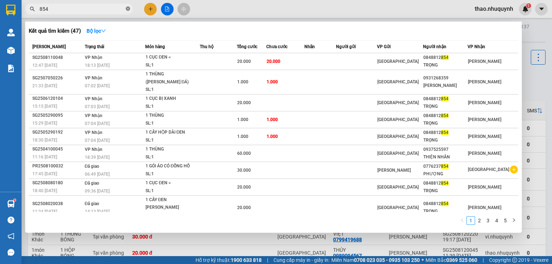
click at [127, 8] on icon "close-circle" at bounding box center [128, 8] width 4 height 4
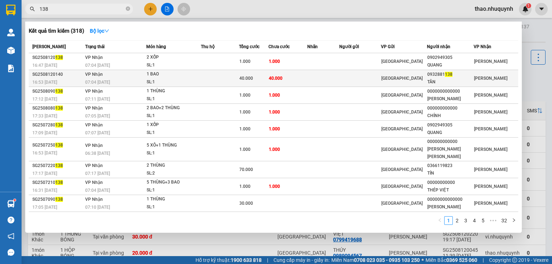
click at [168, 81] on div "SL: 1" at bounding box center [174, 82] width 54 height 8
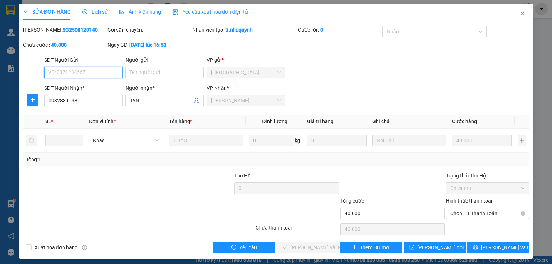
click at [466, 212] on span "Chọn HT Thanh Toán" at bounding box center [488, 213] width 74 height 11
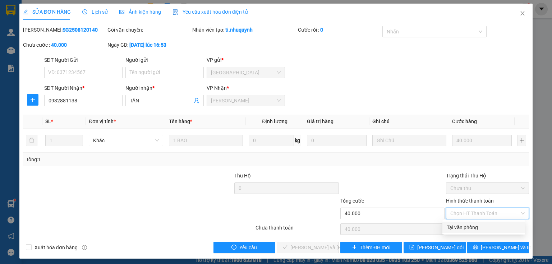
click at [464, 230] on div "Tại văn phòng" at bounding box center [484, 228] width 74 height 8
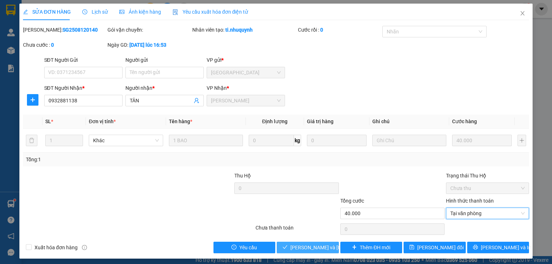
click at [311, 245] on span "Lưu và Giao hàng" at bounding box center [339, 248] width 97 height 8
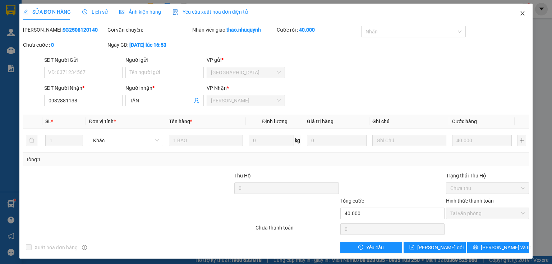
click at [515, 14] on span "Close" at bounding box center [523, 14] width 20 height 20
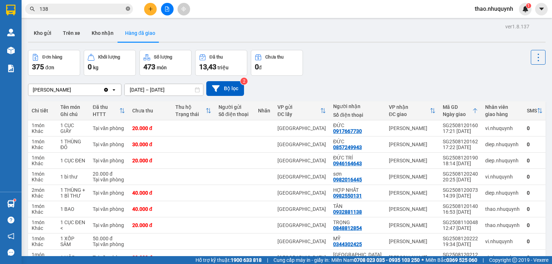
click at [130, 8] on icon "close-circle" at bounding box center [128, 8] width 4 height 4
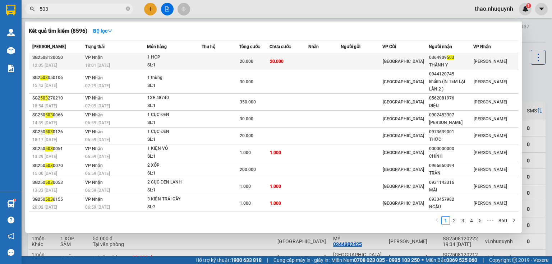
click at [160, 56] on div "1 HỘP" at bounding box center [174, 58] width 54 height 8
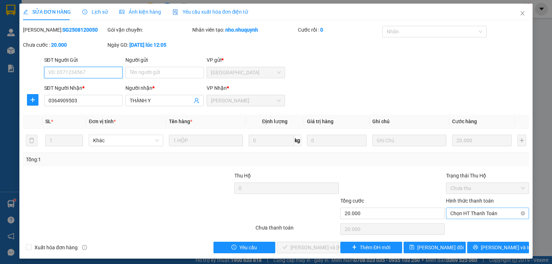
click at [460, 216] on span "Chọn HT Thanh Toán" at bounding box center [488, 213] width 74 height 11
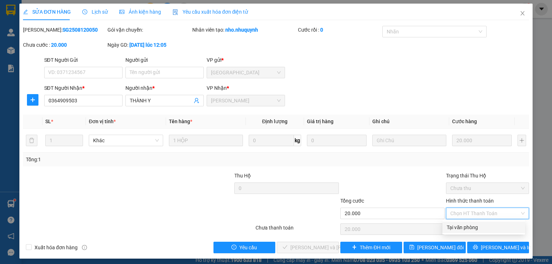
click at [457, 224] on div "Tại văn phòng" at bounding box center [484, 228] width 74 height 8
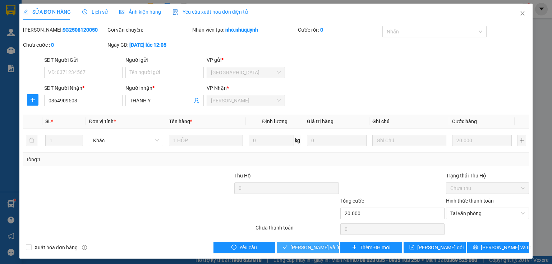
click at [322, 245] on span "Lưu và Giao hàng" at bounding box center [339, 248] width 97 height 8
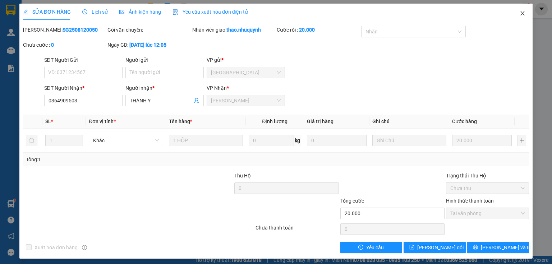
click at [520, 12] on icon "close" at bounding box center [523, 13] width 6 height 6
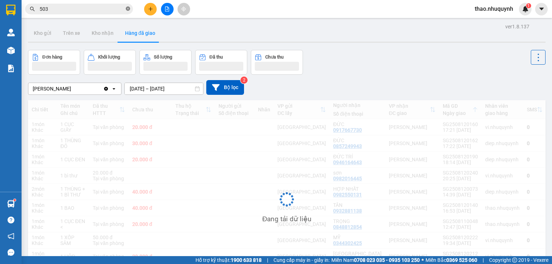
click at [127, 9] on icon "close-circle" at bounding box center [128, 8] width 4 height 4
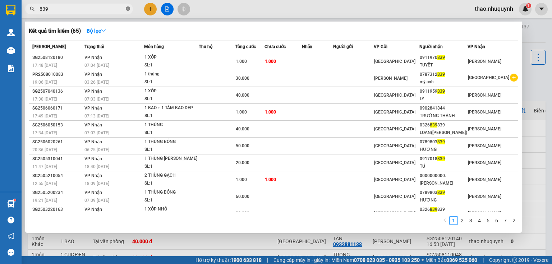
click at [127, 9] on icon "close-circle" at bounding box center [128, 8] width 4 height 4
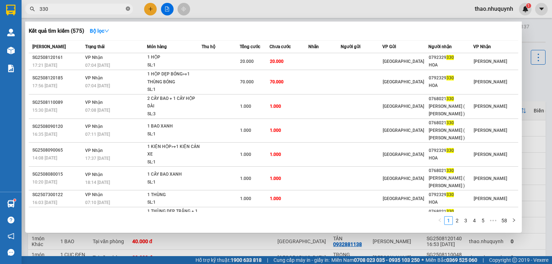
click at [128, 8] on icon "close-circle" at bounding box center [128, 8] width 4 height 4
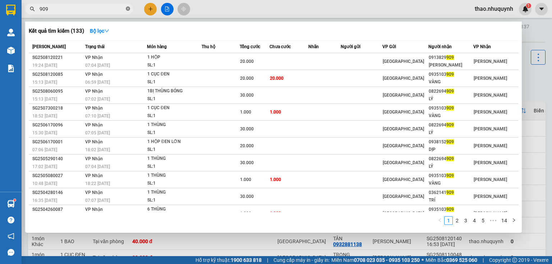
click at [127, 6] on icon "close-circle" at bounding box center [128, 8] width 4 height 4
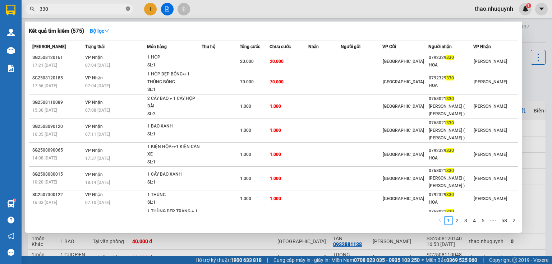
click at [127, 6] on icon "close-circle" at bounding box center [128, 8] width 4 height 4
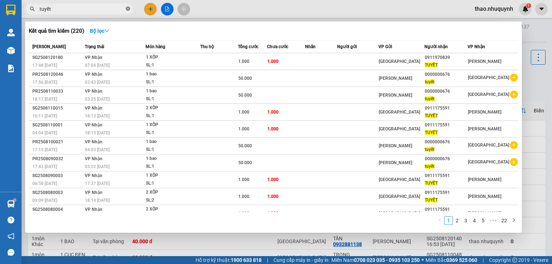
click at [128, 10] on icon "close-circle" at bounding box center [128, 8] width 4 height 4
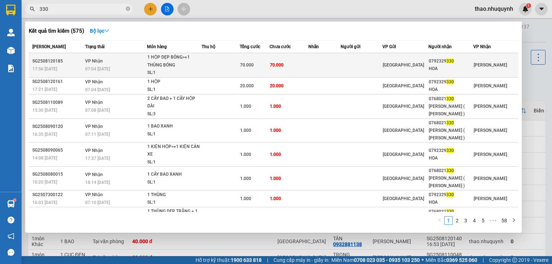
click at [279, 68] on span "70.000" at bounding box center [277, 65] width 14 height 5
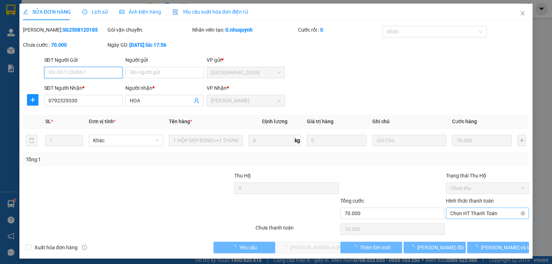
click at [479, 216] on span "Chọn HT Thanh Toán" at bounding box center [488, 213] width 74 height 11
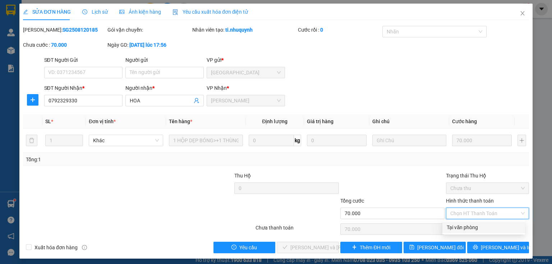
click at [468, 229] on div "Tại văn phòng" at bounding box center [484, 228] width 74 height 8
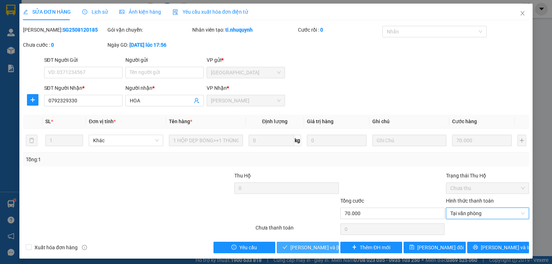
click at [311, 245] on span "Lưu và Giao hàng" at bounding box center [339, 248] width 97 height 8
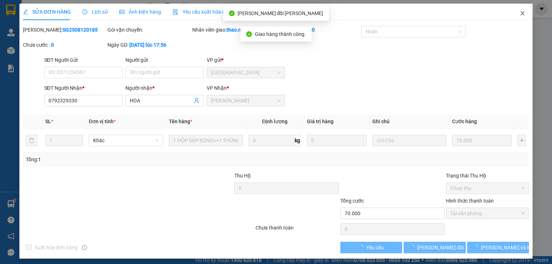
click at [520, 13] on icon "close" at bounding box center [523, 13] width 6 height 6
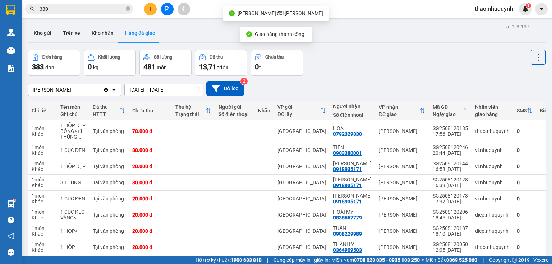
click at [109, 8] on input "330" at bounding box center [82, 9] width 85 height 8
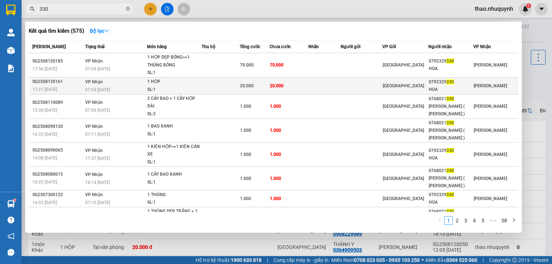
click at [279, 88] on span "20.000" at bounding box center [277, 85] width 14 height 5
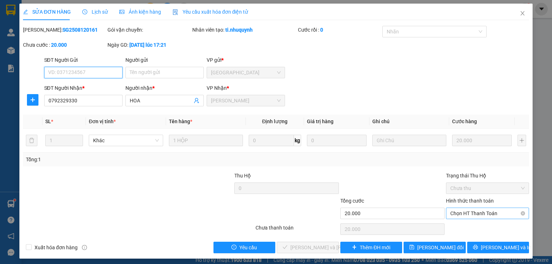
click at [463, 217] on span "Chọn HT Thanh Toán" at bounding box center [488, 213] width 74 height 11
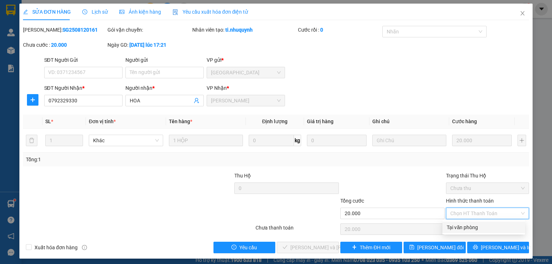
click at [464, 229] on div "Tại văn phòng" at bounding box center [484, 228] width 74 height 8
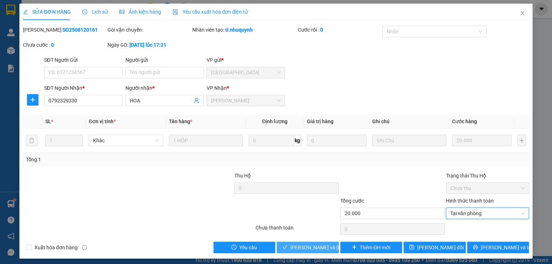
click at [323, 247] on span "Lưu và Giao hàng" at bounding box center [339, 248] width 97 height 8
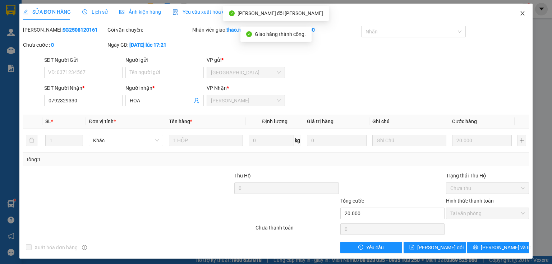
click at [521, 13] on icon "close" at bounding box center [523, 13] width 4 height 4
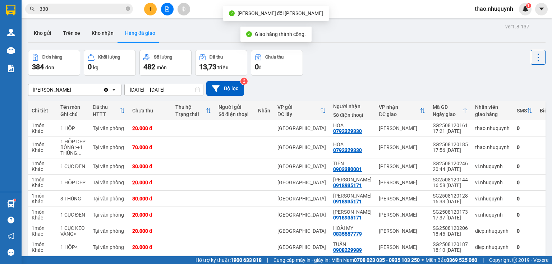
click at [114, 6] on input "330" at bounding box center [82, 9] width 85 height 8
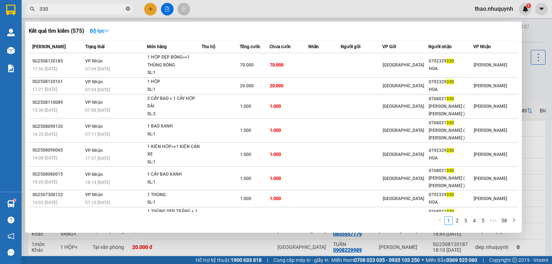
click at [128, 10] on icon "close-circle" at bounding box center [128, 8] width 4 height 4
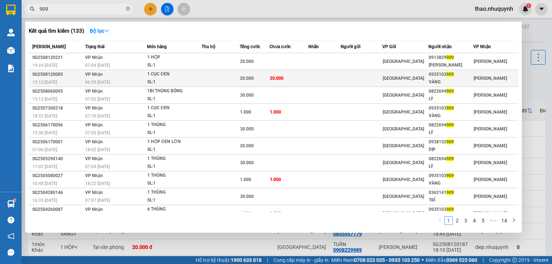
click at [229, 79] on td at bounding box center [221, 78] width 38 height 17
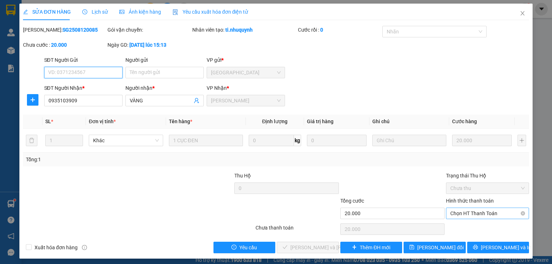
click at [457, 212] on span "Chọn HT Thanh Toán" at bounding box center [488, 213] width 74 height 11
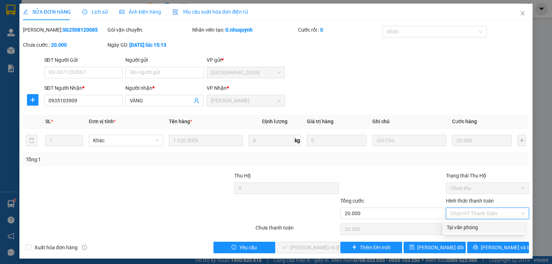
click at [460, 229] on div "Tại văn phòng" at bounding box center [484, 228] width 74 height 8
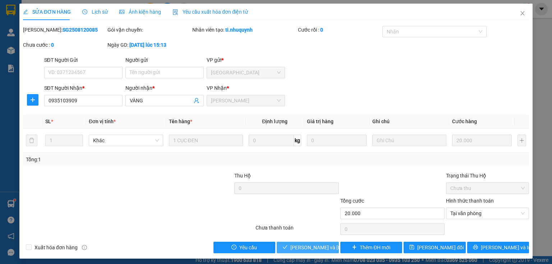
click at [319, 246] on span "Lưu và Giao hàng" at bounding box center [339, 248] width 97 height 8
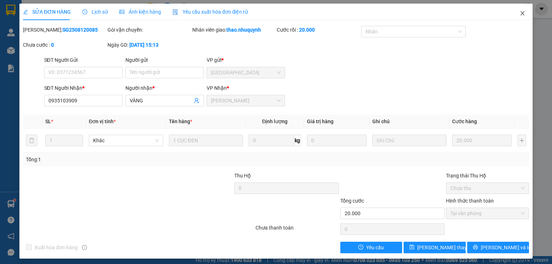
click at [521, 13] on icon "close" at bounding box center [523, 13] width 6 height 6
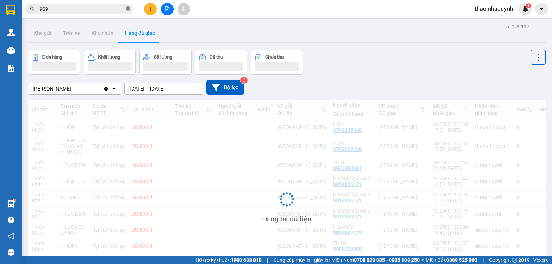
click at [128, 8] on icon "close-circle" at bounding box center [128, 8] width 4 height 4
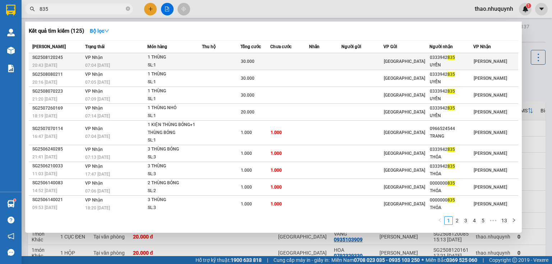
type input "835"
click at [129, 57] on td "VP Nhận 07:04 - 13/08" at bounding box center [115, 61] width 64 height 17
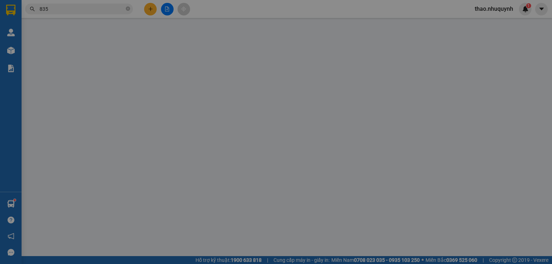
type input "0333942835"
type input "UYỂN"
type input "30.000"
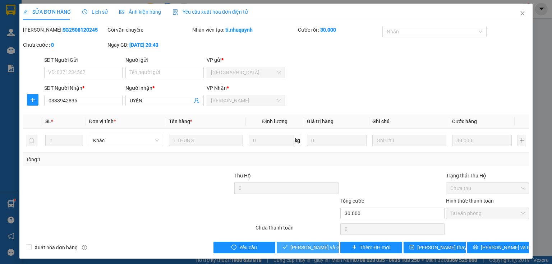
drag, startPoint x: 301, startPoint y: 243, endPoint x: 85, endPoint y: 0, distance: 325.2
click at [301, 244] on span "Lưu và Giao hàng" at bounding box center [325, 248] width 69 height 8
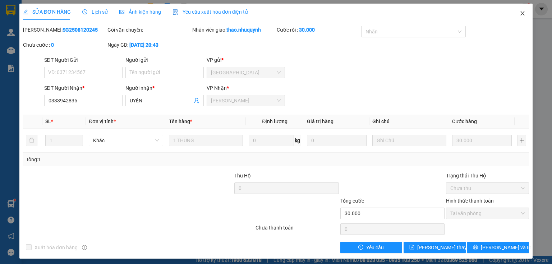
click at [515, 14] on span "Close" at bounding box center [523, 14] width 20 height 20
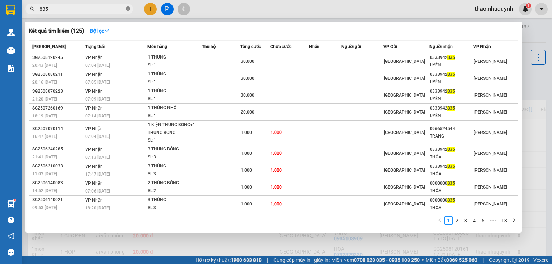
click at [127, 9] on icon "close-circle" at bounding box center [128, 8] width 4 height 4
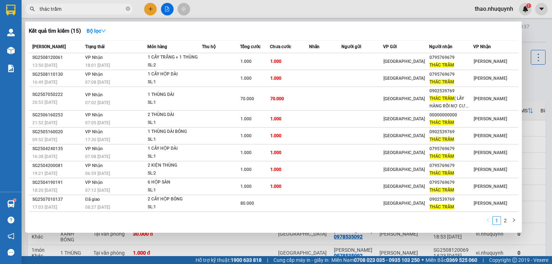
type input "thác trầm"
click at [127, 8] on icon "close-circle" at bounding box center [128, 8] width 4 height 4
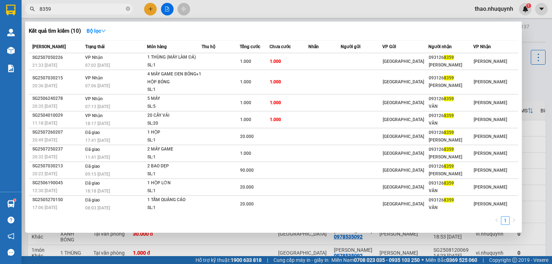
type input "8359"
click at [124, 9] on input "8359" at bounding box center [82, 9] width 85 height 8
click at [126, 9] on icon "close-circle" at bounding box center [128, 8] width 4 height 4
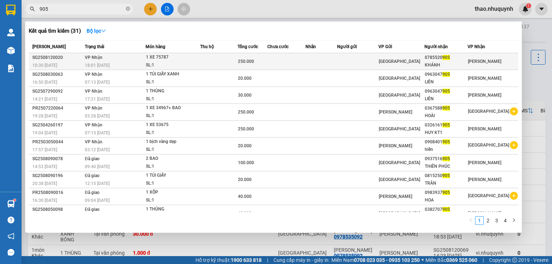
type input "905"
click at [183, 59] on div "1 XE 75787" at bounding box center [173, 58] width 54 height 8
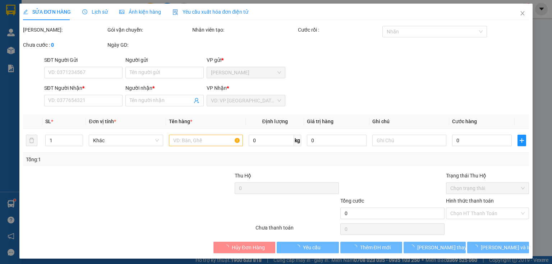
type input "0785520905"
type input "KHÁNH"
type input "250.000"
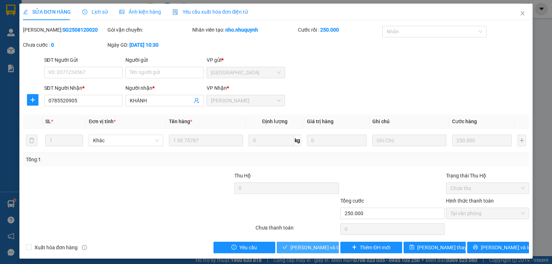
click at [306, 246] on span "Lưu và Giao hàng" at bounding box center [325, 248] width 69 height 8
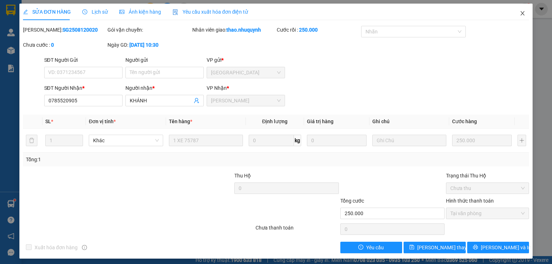
click at [520, 14] on icon "close" at bounding box center [523, 13] width 6 height 6
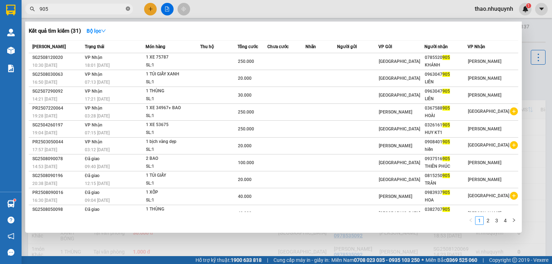
click at [127, 7] on icon "close-circle" at bounding box center [128, 8] width 4 height 4
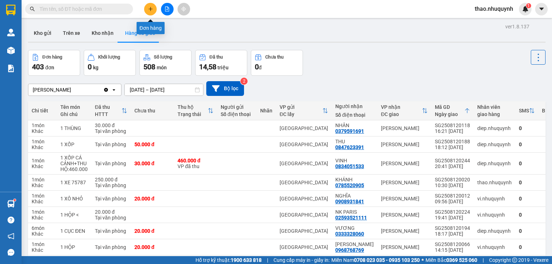
click at [148, 10] on icon "plus" at bounding box center [150, 8] width 5 height 5
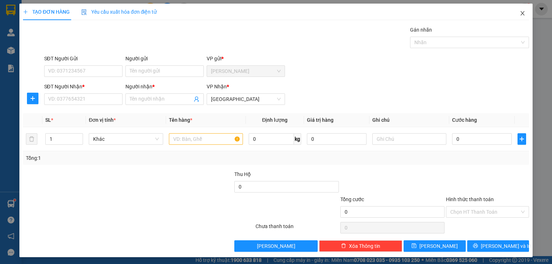
click at [521, 15] on icon "close" at bounding box center [523, 13] width 4 height 4
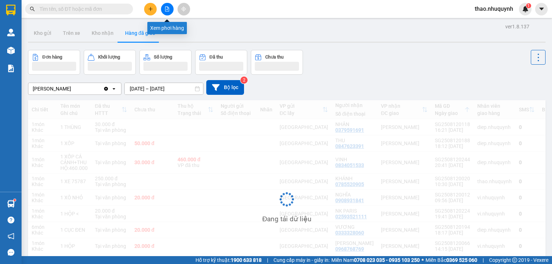
click at [163, 8] on button at bounding box center [167, 9] width 13 height 13
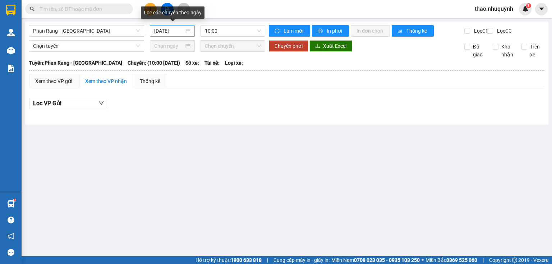
click at [168, 26] on div "13/08/2025" at bounding box center [172, 31] width 45 height 12
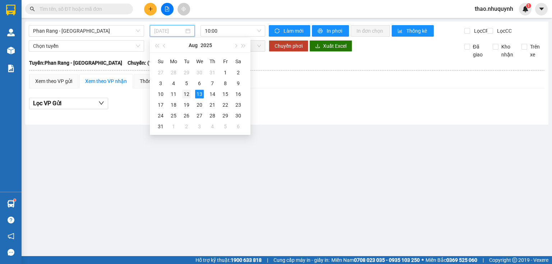
click at [188, 98] on div "12" at bounding box center [186, 94] width 9 height 9
type input "12/08/2025"
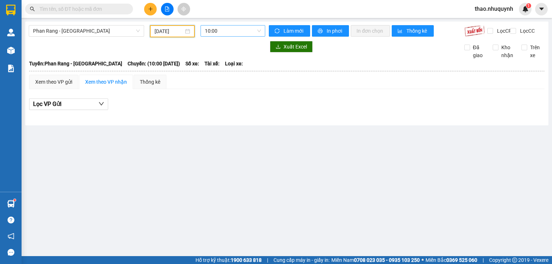
click at [221, 33] on span "10:00" at bounding box center [233, 31] width 56 height 11
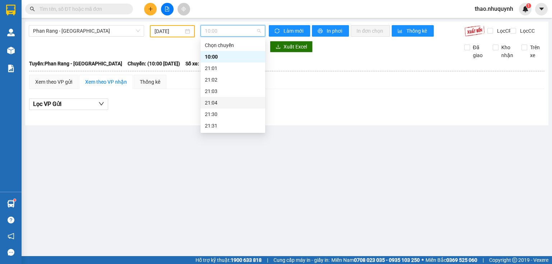
scroll to position [35, 0]
click at [210, 103] on div "22:00" at bounding box center [233, 103] width 56 height 8
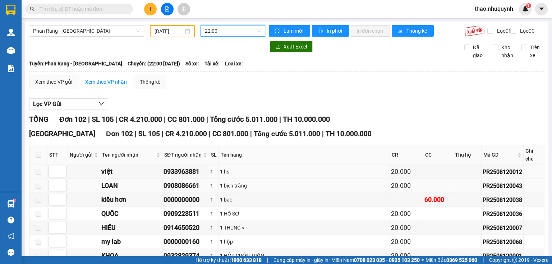
scroll to position [29, 0]
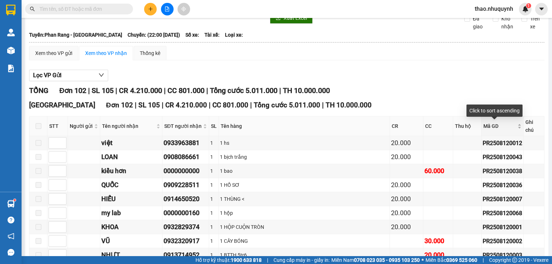
click at [512, 130] on div "Mã GD" at bounding box center [503, 126] width 38 height 8
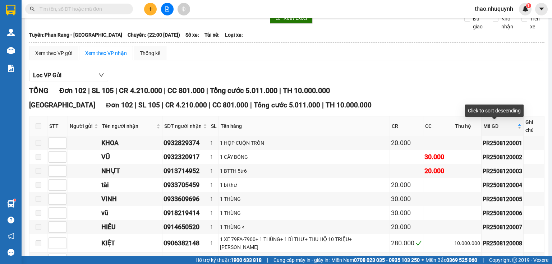
click at [514, 129] on div "Mã GD" at bounding box center [503, 126] width 38 height 8
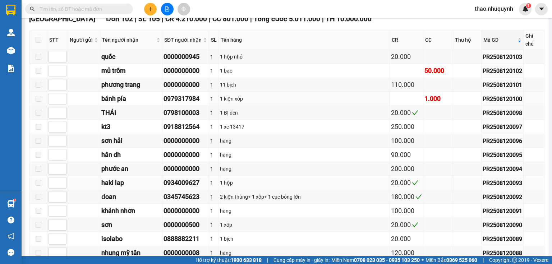
scroll to position [86, 0]
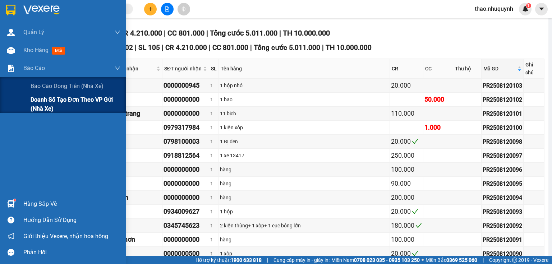
click at [37, 99] on span "Doanh số tạo đơn theo VP gửi (nhà xe)" at bounding box center [76, 104] width 90 height 18
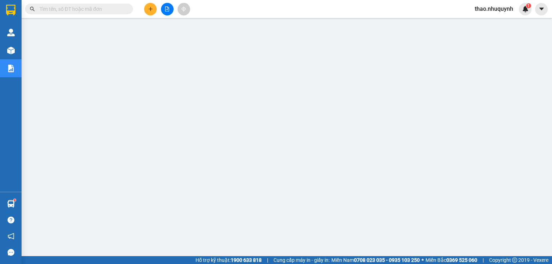
click at [117, 8] on input "text" at bounding box center [82, 9] width 85 height 8
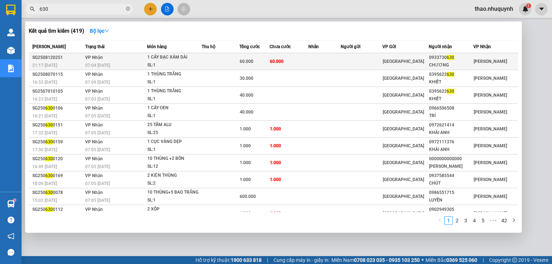
type input "630"
click at [147, 61] on div "07:04 - 13/08" at bounding box center [115, 65] width 61 height 8
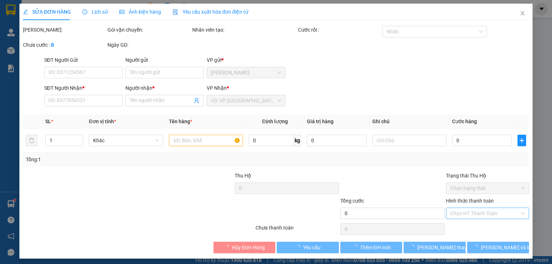
type input "0933730630"
type input "CHƯƠNG"
type input "60.000"
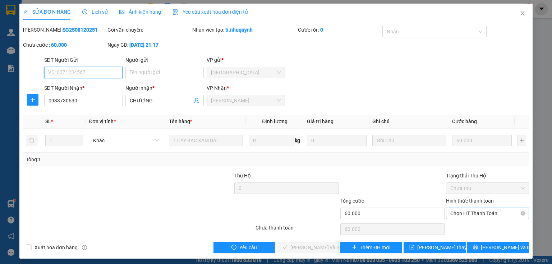
click at [465, 214] on span "Chọn HT Thanh Toán" at bounding box center [488, 213] width 74 height 11
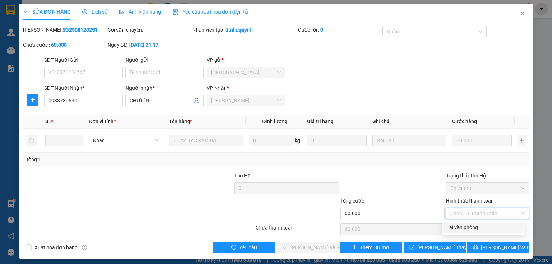
click at [458, 225] on div "Tại văn phòng" at bounding box center [484, 228] width 74 height 8
type input "0"
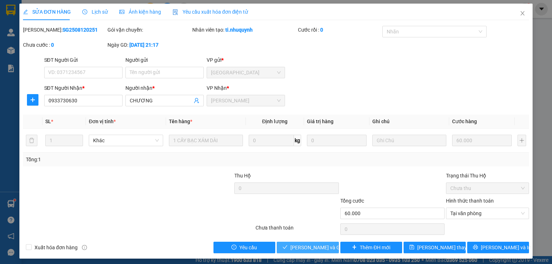
click at [303, 247] on span "Lưu và Giao hàng" at bounding box center [325, 248] width 69 height 8
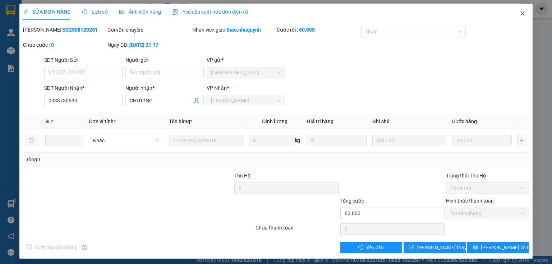
click at [520, 13] on icon "close" at bounding box center [523, 13] width 6 height 6
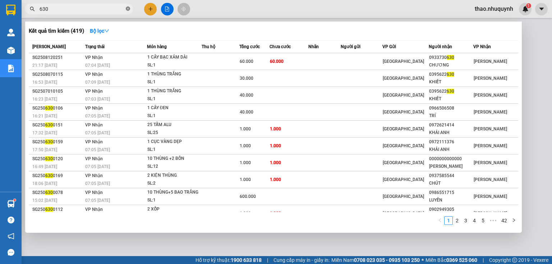
click at [128, 9] on icon "close-circle" at bounding box center [128, 8] width 4 height 4
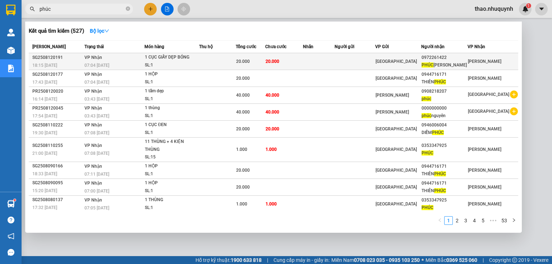
type input "phúc"
click at [177, 59] on div "1 CỤC GIẤY DẸP BÓNG" at bounding box center [172, 58] width 54 height 8
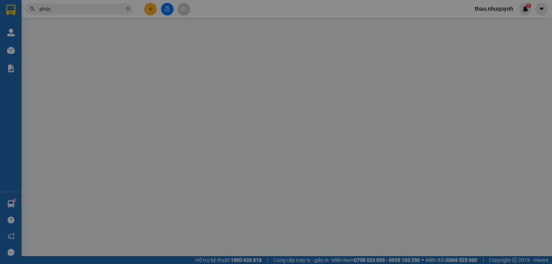
type input "0972261422"
type input "PHÚC NGUYỄN"
type input "20.000"
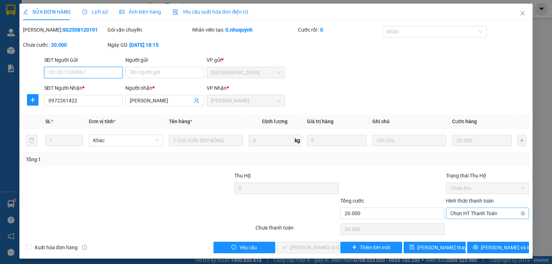
click at [471, 214] on span "Chọn HT Thanh Toán" at bounding box center [488, 213] width 74 height 11
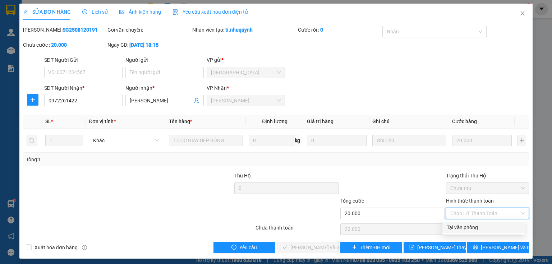
click at [468, 225] on div "Tại văn phòng" at bounding box center [484, 228] width 74 height 8
type input "0"
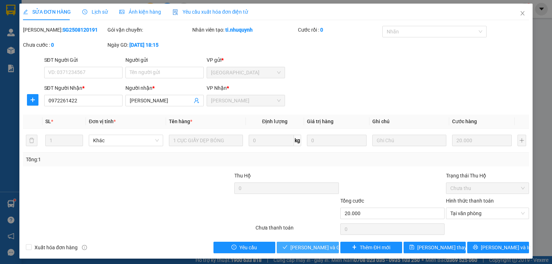
click at [292, 246] on span "Lưu và Giao hàng" at bounding box center [325, 248] width 69 height 8
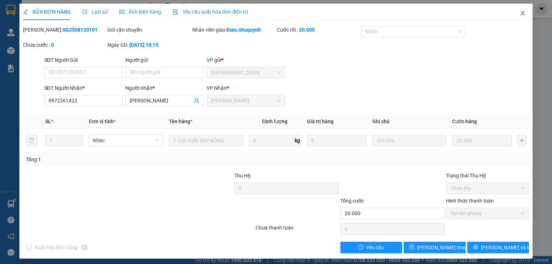
click at [521, 14] on icon "close" at bounding box center [523, 13] width 4 height 4
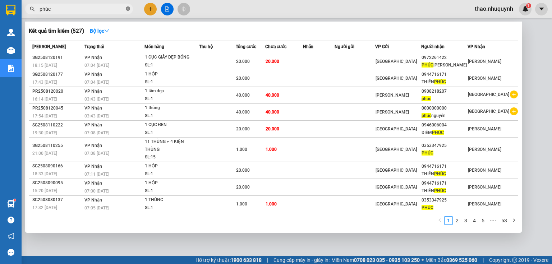
click at [128, 9] on icon "close-circle" at bounding box center [128, 8] width 4 height 4
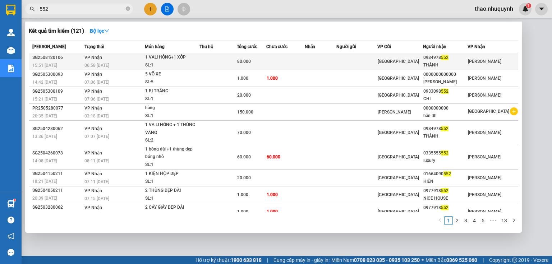
type input "552"
click at [170, 63] on div "SL: 1" at bounding box center [172, 65] width 54 height 8
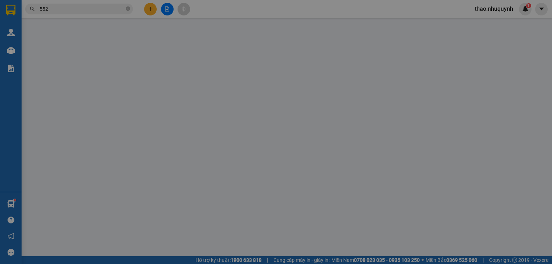
type input "0984978552"
type input "THẢNH"
type input "80.000"
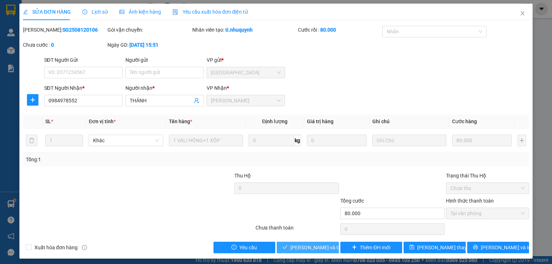
click at [309, 243] on button "Lưu và Giao hàng" at bounding box center [308, 248] width 62 height 12
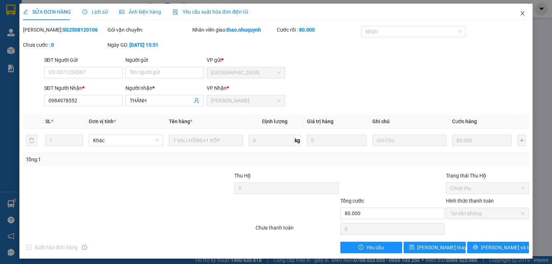
click at [521, 13] on icon "close" at bounding box center [523, 13] width 4 height 4
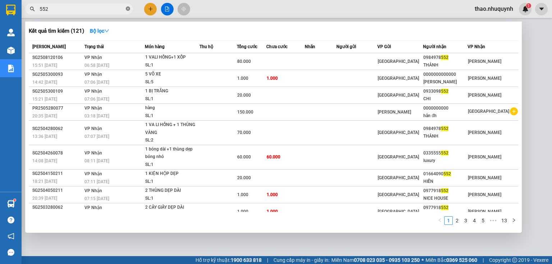
click at [128, 10] on icon "close-circle" at bounding box center [128, 8] width 4 height 4
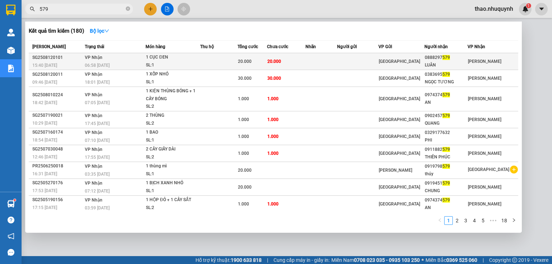
type input "579"
click at [159, 62] on div "SL: 1" at bounding box center [173, 65] width 54 height 8
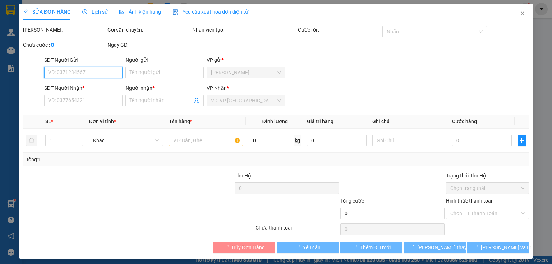
type input "0888297579"
type input "LUÂN"
type input "20.000"
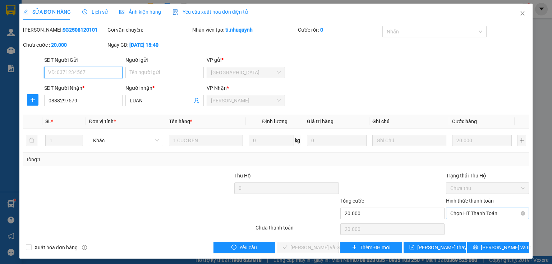
click at [458, 214] on span "Chọn HT Thanh Toán" at bounding box center [488, 213] width 74 height 11
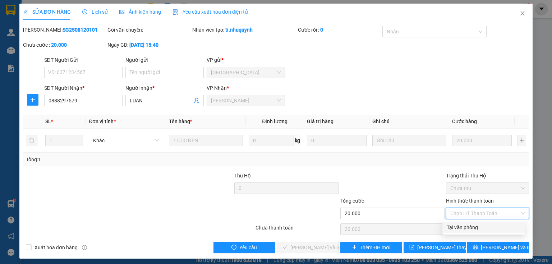
click at [454, 227] on div "Tại văn phòng" at bounding box center [484, 228] width 74 height 8
type input "0"
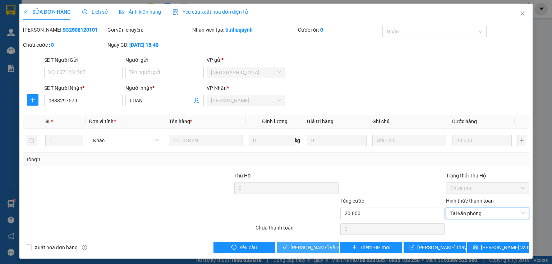
click at [314, 244] on span "Lưu và Giao hàng" at bounding box center [325, 248] width 69 height 8
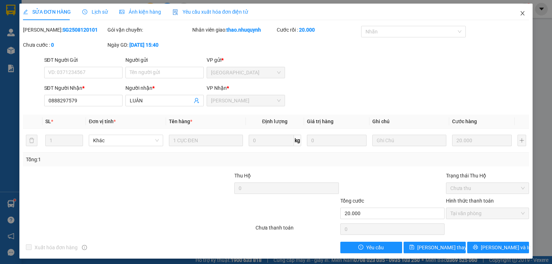
click at [520, 13] on icon "close" at bounding box center [523, 13] width 6 height 6
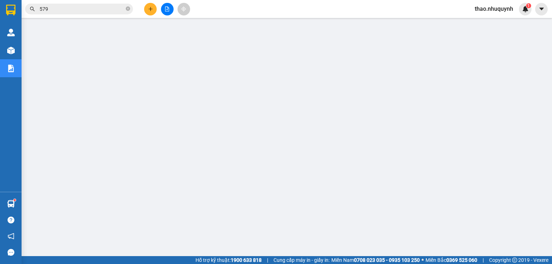
click at [148, 8] on icon "plus" at bounding box center [150, 8] width 5 height 5
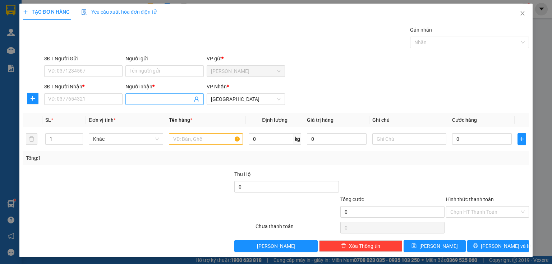
click at [140, 98] on input "Người nhận *" at bounding box center [161, 99] width 63 height 8
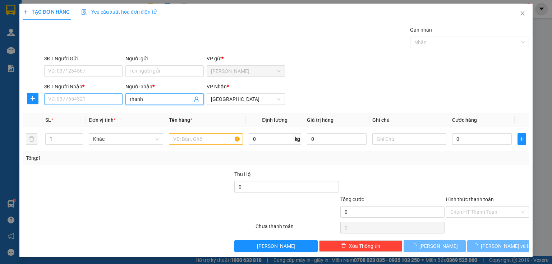
type input "thanh"
click at [52, 97] on input "SĐT Người Nhận *" at bounding box center [83, 99] width 78 height 12
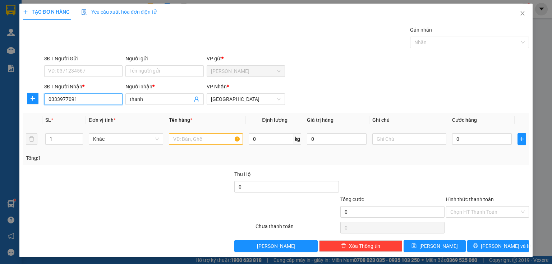
type input "0333977091"
click at [190, 141] on input "text" at bounding box center [206, 139] width 74 height 12
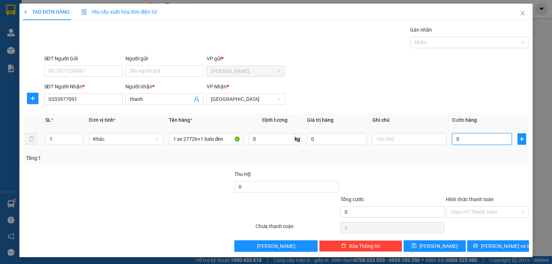
click at [462, 140] on input "0" at bounding box center [482, 139] width 60 height 12
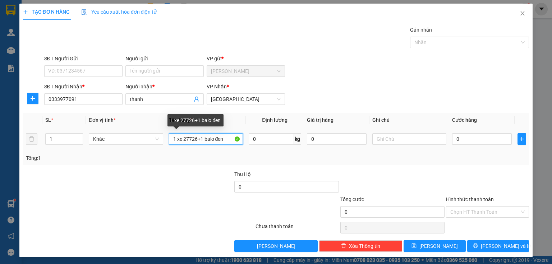
click at [224, 139] on input "1 xe 27726+1 balo đen" at bounding box center [206, 139] width 74 height 12
type input "1 xe 27726+1 balo đen+bao"
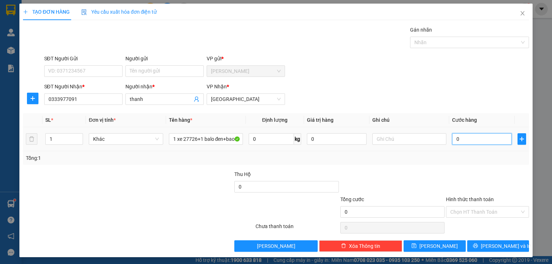
click at [475, 140] on input "0" at bounding box center [482, 139] width 60 height 12
type input "2"
type input "27"
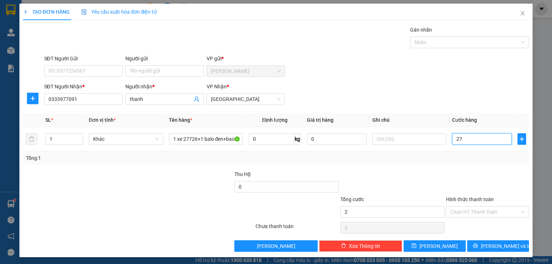
type input "27"
type input "270"
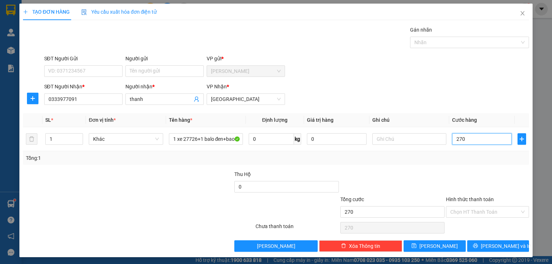
type input "2.700"
type input "27.000"
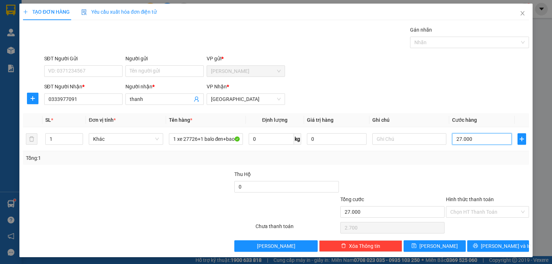
type input "27.000"
type input "270.000"
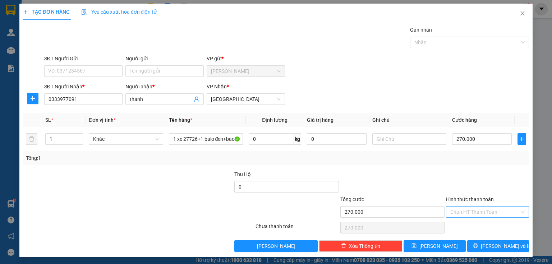
click at [451, 211] on input "Hình thức thanh toán" at bounding box center [485, 212] width 69 height 11
click at [452, 224] on div "Tại văn phòng" at bounding box center [484, 226] width 74 height 8
type input "0"
drag, startPoint x: 480, startPoint y: 244, endPoint x: 465, endPoint y: 238, distance: 16.4
click at [480, 244] on button "Lưu và In" at bounding box center [498, 247] width 62 height 12
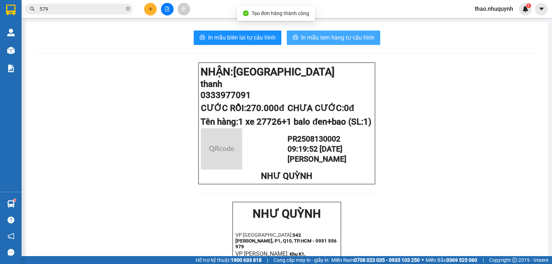
click at [339, 33] on button "In mẫu tem hàng tự cấu hình" at bounding box center [333, 38] width 93 height 14
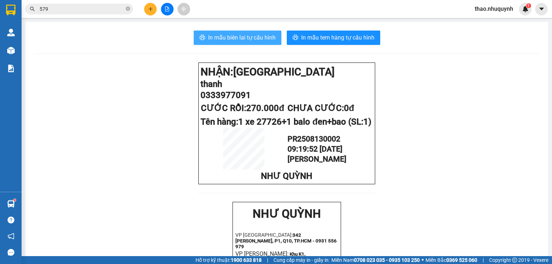
click at [222, 40] on span "In mẫu biên lai tự cấu hình" at bounding box center [242, 37] width 68 height 9
click at [127, 11] on icon "close-circle" at bounding box center [128, 8] width 4 height 4
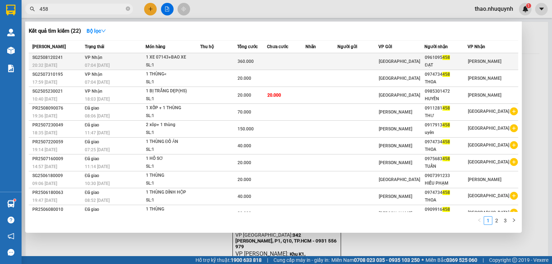
type input "458"
click at [190, 56] on div "1 XE 07143+BAO XE" at bounding box center [173, 58] width 54 height 8
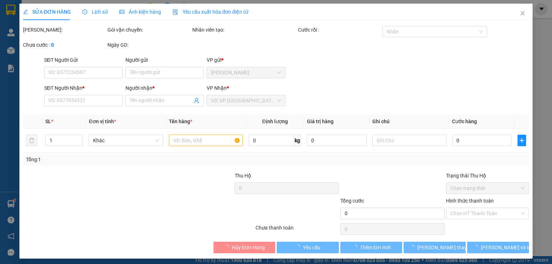
type input "0961095458"
type input "ĐẠT"
type input "360.000"
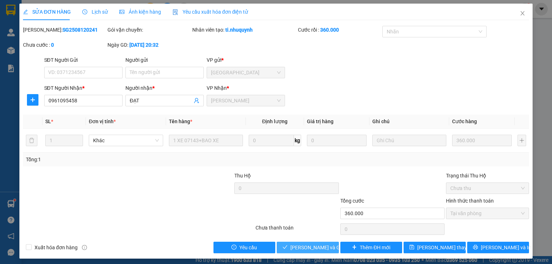
click at [293, 248] on span "Lưu và Giao hàng" at bounding box center [325, 248] width 69 height 8
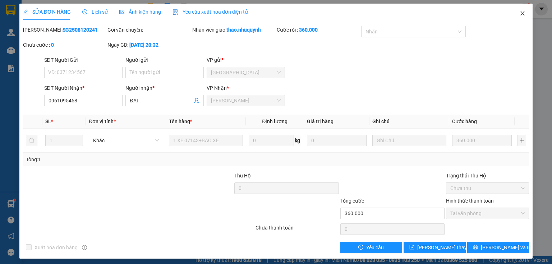
click at [521, 13] on icon "close" at bounding box center [523, 13] width 4 height 4
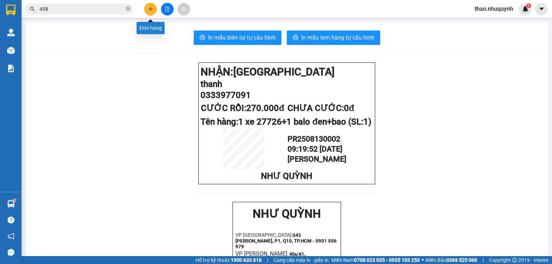
click at [148, 8] on icon "plus" at bounding box center [150, 8] width 5 height 5
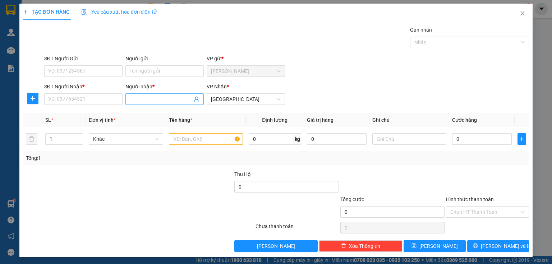
click at [138, 99] on input "Người nhận *" at bounding box center [161, 99] width 63 height 8
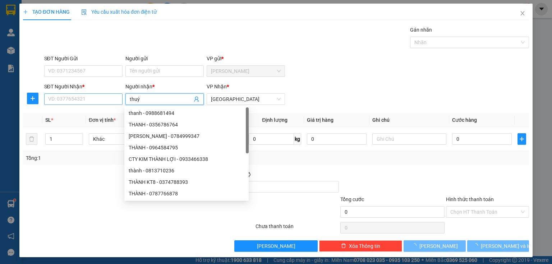
type input "thuý"
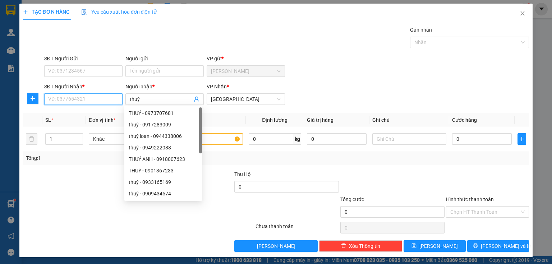
click at [86, 99] on input "SĐT Người Nhận *" at bounding box center [83, 99] width 78 height 12
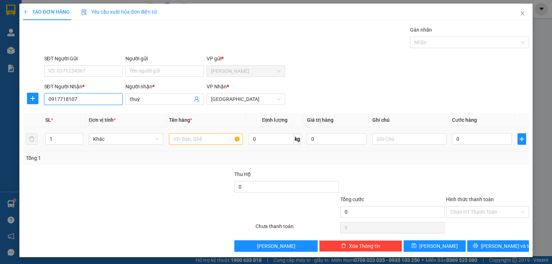
type input "0917718107"
click at [193, 136] on input "text" at bounding box center [206, 139] width 74 height 12
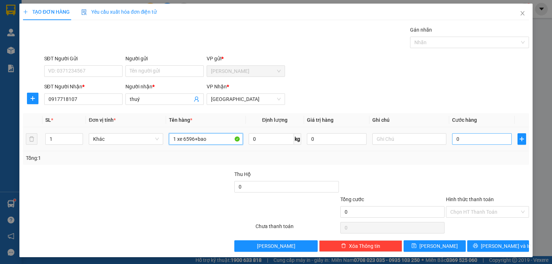
type input "1 xe 6596+bao"
click at [456, 143] on input "0" at bounding box center [482, 139] width 60 height 12
type input "3"
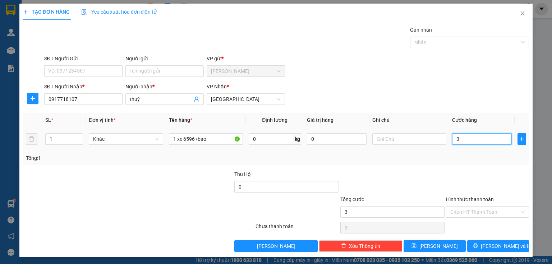
type input "35"
type input "350"
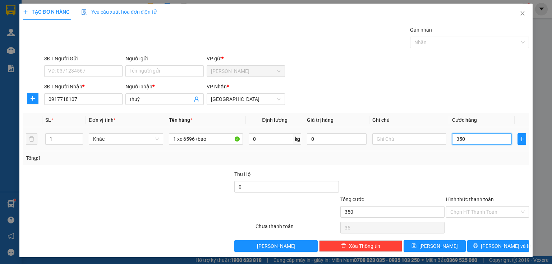
type input "350"
type input "3.500"
type input "35.000"
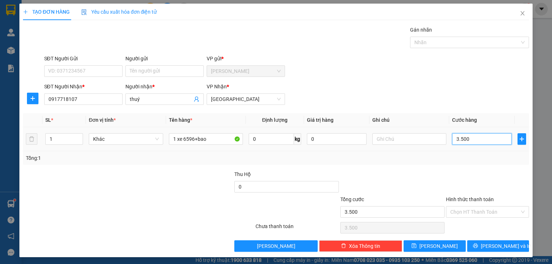
type input "35.000"
type input "350.000"
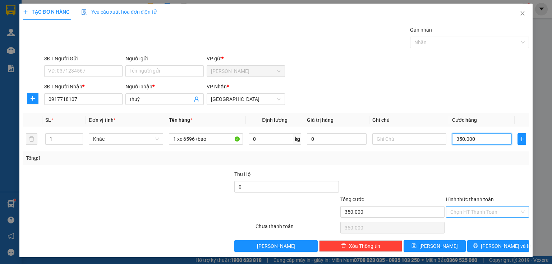
type input "350.000"
click at [460, 207] on input "Hình thức thanh toán" at bounding box center [485, 212] width 69 height 11
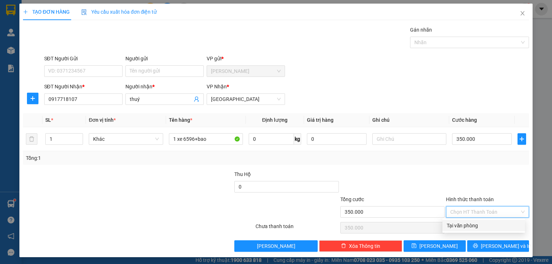
click at [457, 223] on div "Tại văn phòng" at bounding box center [484, 226] width 74 height 8
type input "0"
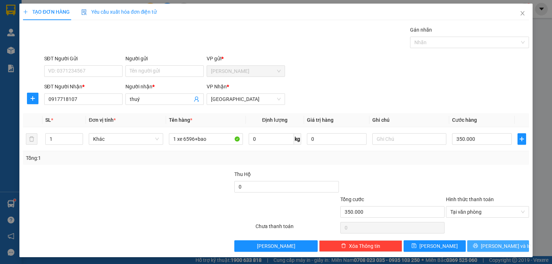
click at [478, 247] on button "Lưu và In" at bounding box center [498, 247] width 62 height 12
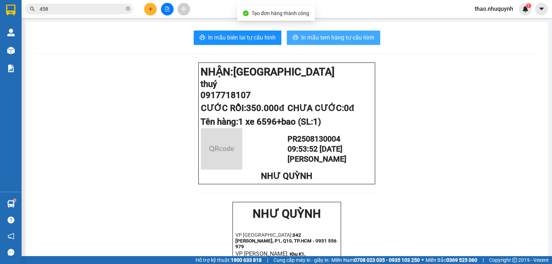
click at [320, 35] on span "In mẫu tem hàng tự cấu hình" at bounding box center [337, 37] width 73 height 9
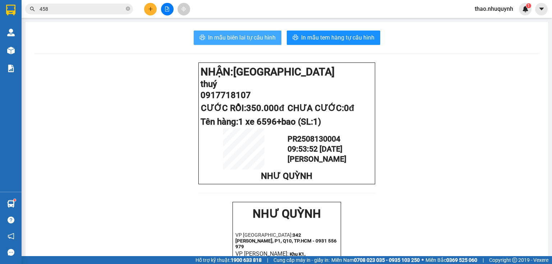
click at [216, 37] on span "In mẫu biên lai tự cấu hình" at bounding box center [242, 37] width 68 height 9
click at [128, 9] on icon "close-circle" at bounding box center [128, 8] width 4 height 4
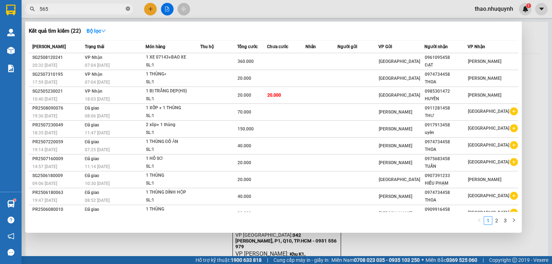
type input "5650"
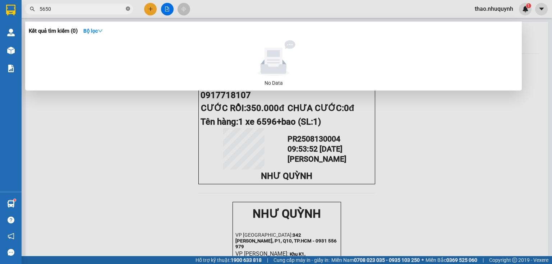
click at [128, 9] on icon "close-circle" at bounding box center [128, 8] width 4 height 4
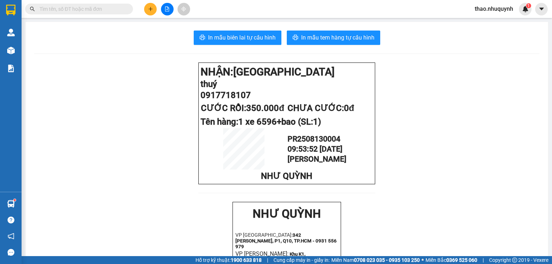
click at [123, 11] on input "text" at bounding box center [82, 9] width 85 height 8
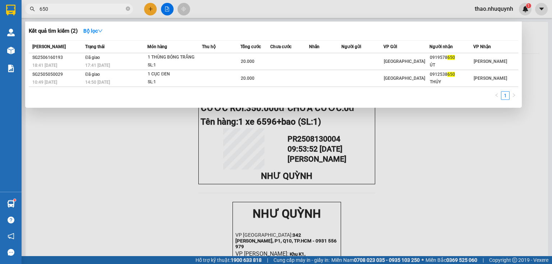
type input "650"
click at [127, 8] on icon "close-circle" at bounding box center [128, 8] width 4 height 4
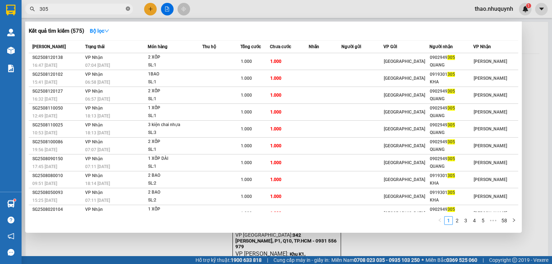
type input "305"
click at [137, 238] on div at bounding box center [276, 132] width 552 height 264
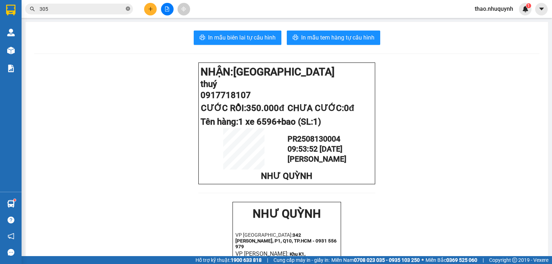
click at [128, 6] on span at bounding box center [128, 9] width 4 height 7
click at [124, 10] on input "text" at bounding box center [82, 9] width 85 height 8
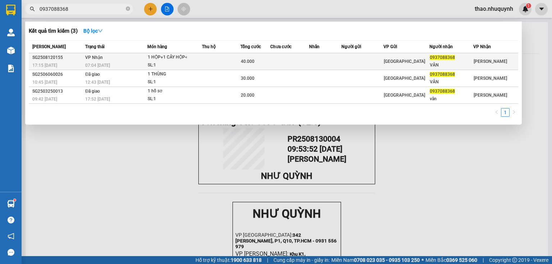
type input "0937088368"
click at [175, 63] on div "SL: 1" at bounding box center [175, 65] width 54 height 8
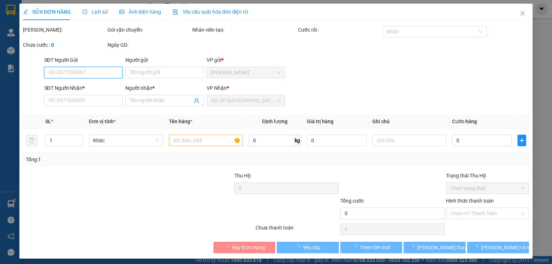
type input "0937088368"
type input "VÂN"
type input "40.000"
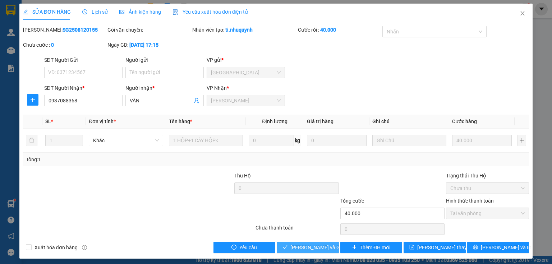
click at [289, 250] on button "Lưu và Giao hàng" at bounding box center [308, 248] width 62 height 12
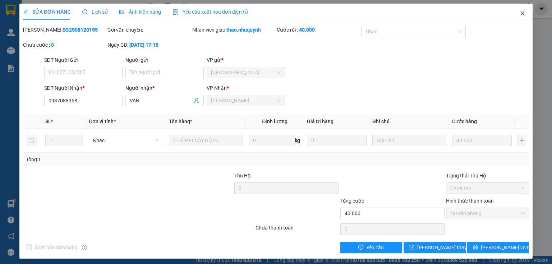
click at [520, 13] on icon "close" at bounding box center [523, 13] width 6 height 6
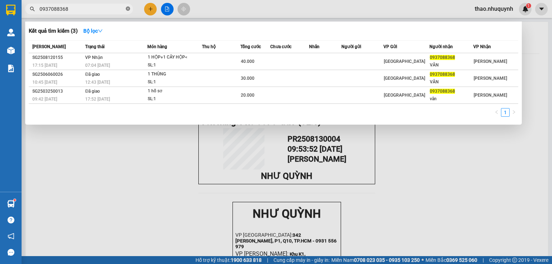
click at [127, 9] on icon "close-circle" at bounding box center [128, 8] width 4 height 4
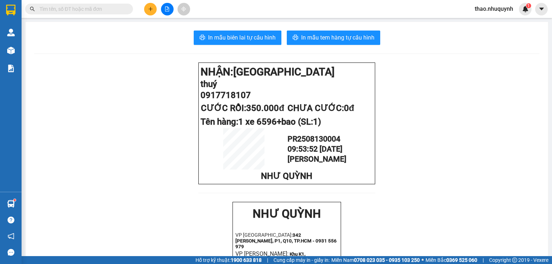
click at [122, 8] on input "text" at bounding box center [82, 9] width 85 height 8
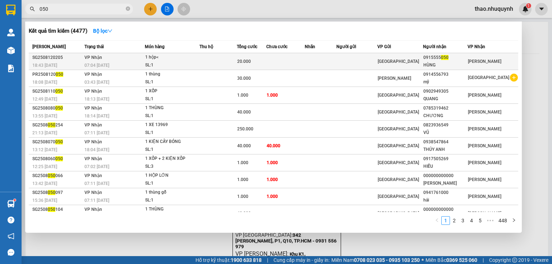
type input "050"
click at [161, 61] on div "SL: 1" at bounding box center [172, 65] width 54 height 8
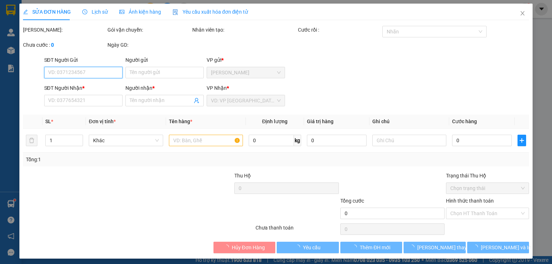
type input "0915555050"
type input "HÙNG"
type input "20.000"
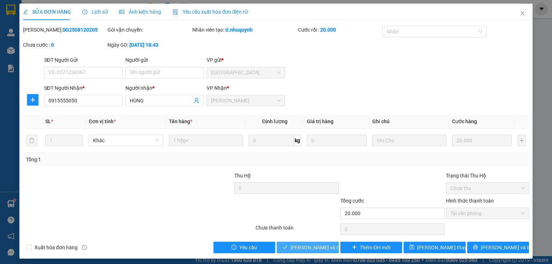
click at [303, 247] on span "Lưu và Giao hàng" at bounding box center [325, 248] width 69 height 8
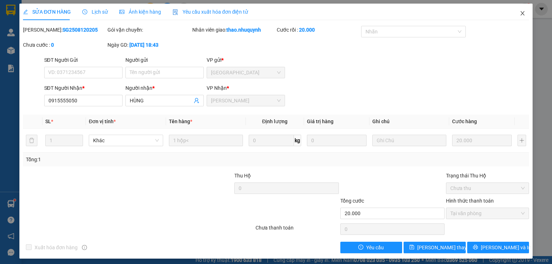
click at [520, 12] on icon "close" at bounding box center [523, 13] width 6 height 6
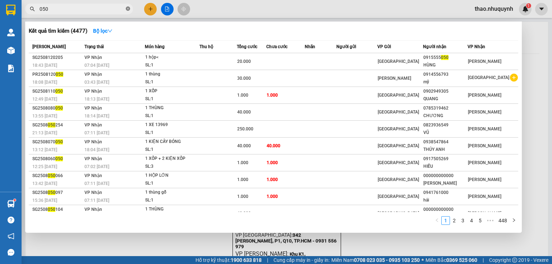
click at [128, 8] on icon "close-circle" at bounding box center [128, 8] width 4 height 4
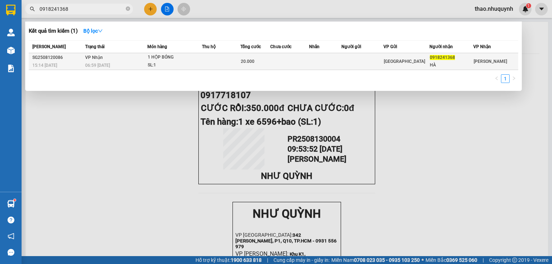
type input "0918241368"
click at [174, 61] on div "1 HỘP BÓNG" at bounding box center [175, 58] width 54 height 8
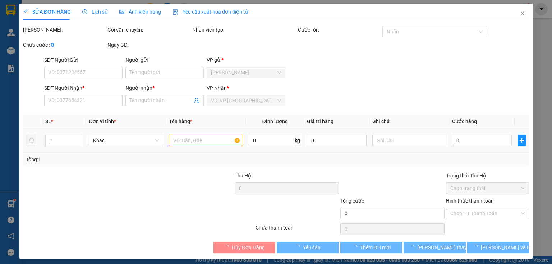
type input "0918241368"
type input "HÀ"
type input "20.000"
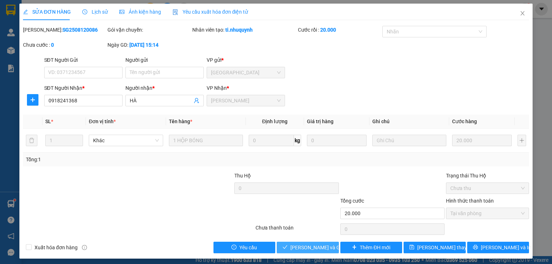
click at [301, 247] on span "Lưu và Giao hàng" at bounding box center [325, 248] width 69 height 8
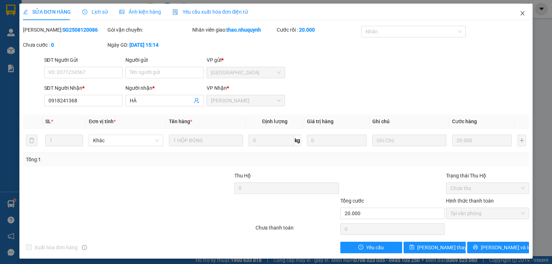
click at [520, 13] on icon "close" at bounding box center [523, 13] width 6 height 6
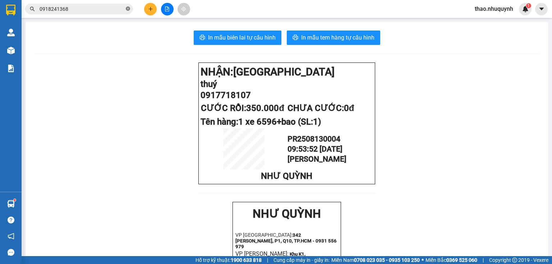
click at [127, 8] on icon "close-circle" at bounding box center [128, 8] width 4 height 4
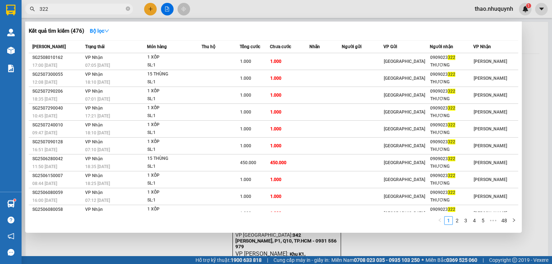
type input "322"
click at [129, 8] on icon "close-circle" at bounding box center [128, 8] width 4 height 4
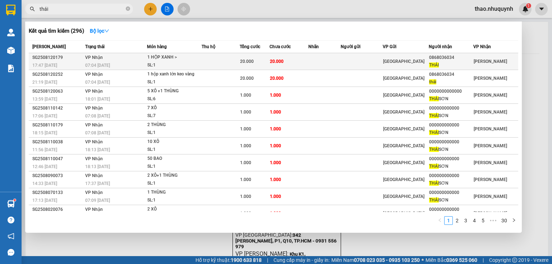
type input "thái"
click at [198, 59] on div "1 HỘP XANH >" at bounding box center [174, 58] width 54 height 8
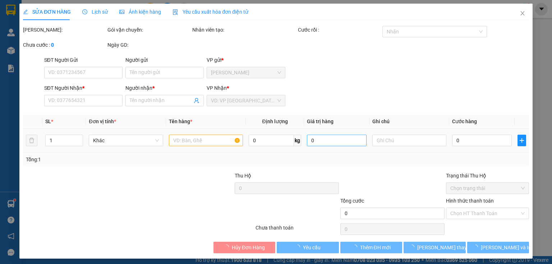
type input "0868036034"
type input "THÁI"
type input "20.000"
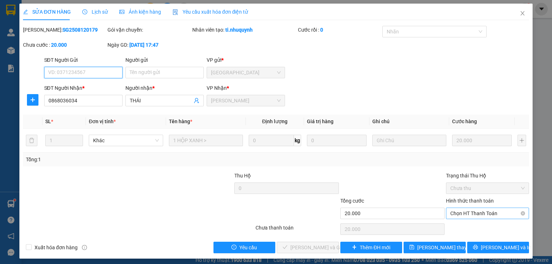
click at [466, 211] on span "Chọn HT Thanh Toán" at bounding box center [488, 213] width 74 height 11
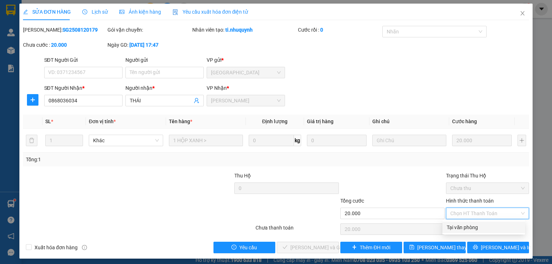
click at [465, 225] on div "Tại văn phòng" at bounding box center [484, 228] width 74 height 8
type input "0"
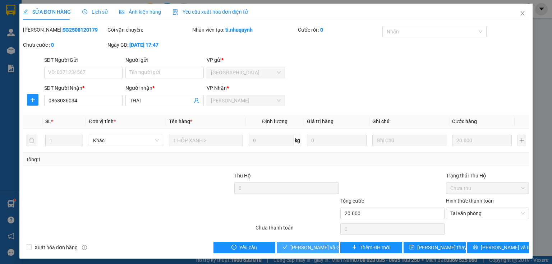
click at [315, 245] on span "Lưu và Giao hàng" at bounding box center [325, 248] width 69 height 8
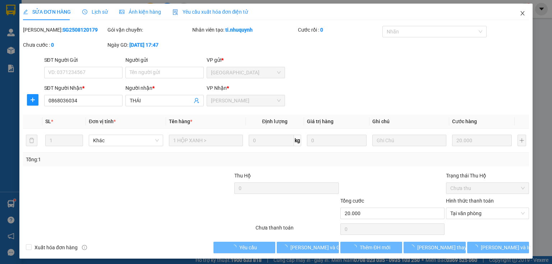
click at [521, 10] on span "Close" at bounding box center [523, 14] width 20 height 20
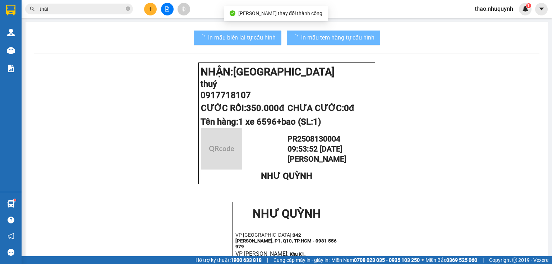
click at [96, 9] on input "thái" at bounding box center [82, 9] width 85 height 8
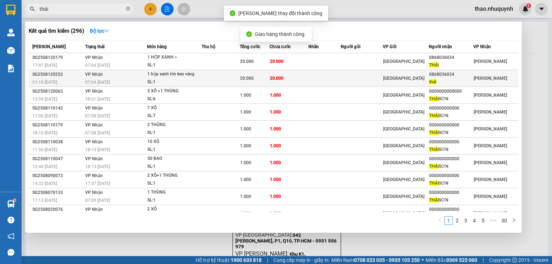
click at [183, 81] on div "SL: 1" at bounding box center [174, 82] width 54 height 8
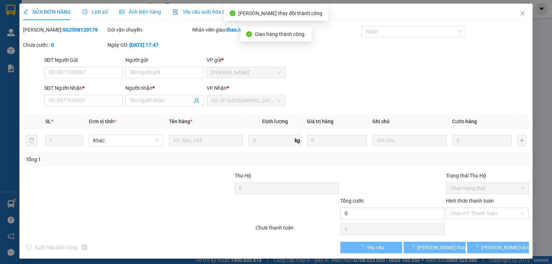
type input "0868036034"
type input "thái"
type input "20.000"
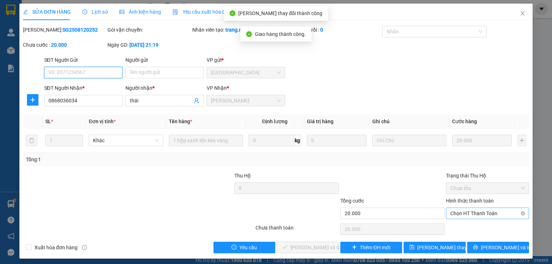
click at [456, 216] on span "Chọn HT Thanh Toán" at bounding box center [488, 213] width 74 height 11
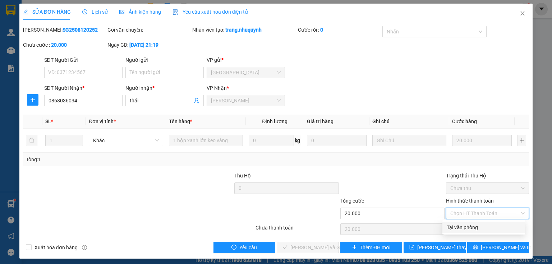
click at [452, 230] on div "Tại văn phòng" at bounding box center [484, 228] width 74 height 8
type input "0"
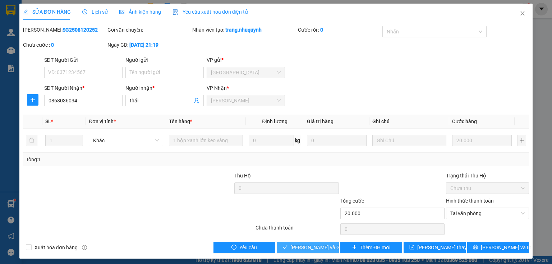
click at [297, 250] on span "Lưu và Giao hàng" at bounding box center [325, 248] width 69 height 8
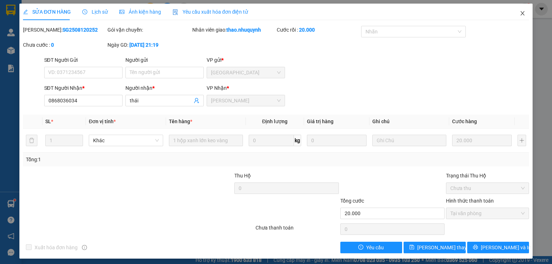
click at [520, 14] on icon "close" at bounding box center [523, 13] width 6 height 6
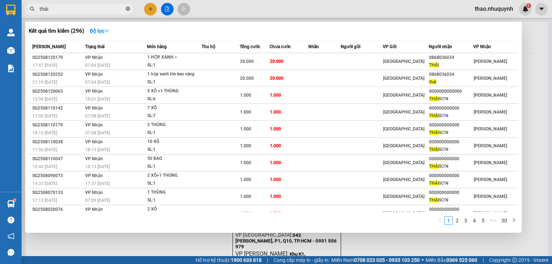
click at [127, 8] on icon "close-circle" at bounding box center [128, 8] width 4 height 4
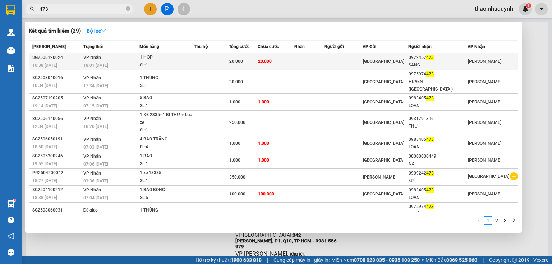
type input "473"
click at [154, 65] on div "SL: 1" at bounding box center [167, 65] width 54 height 8
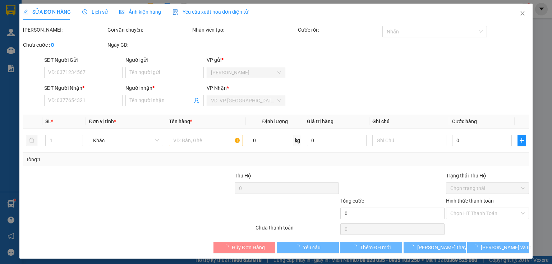
type input "0972457473"
type input "SANG"
type input "20.000"
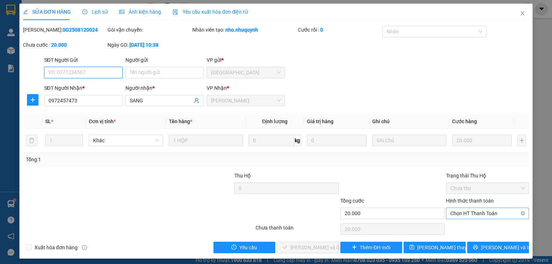
click at [462, 214] on span "Chọn HT Thanh Toán" at bounding box center [488, 213] width 74 height 11
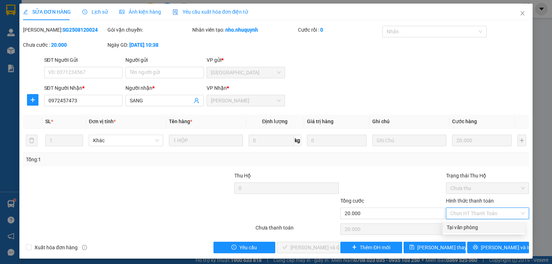
click at [462, 229] on div "Tại văn phòng" at bounding box center [484, 228] width 74 height 8
type input "0"
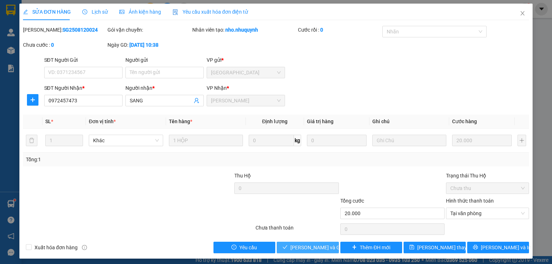
click at [307, 245] on span "Lưu và Giao hàng" at bounding box center [325, 248] width 69 height 8
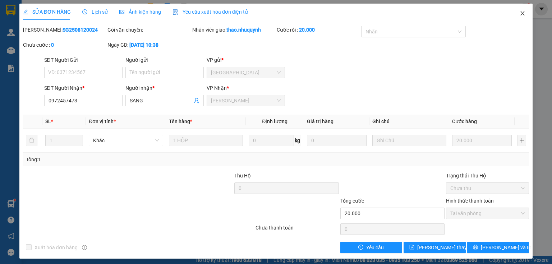
click at [520, 12] on icon "close" at bounding box center [523, 13] width 6 height 6
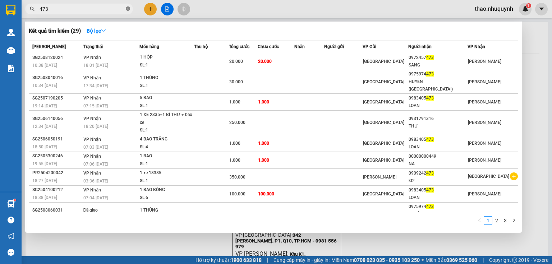
click at [127, 8] on icon "close-circle" at bounding box center [128, 8] width 4 height 4
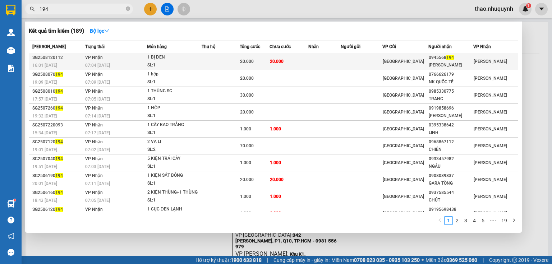
type input "194"
click at [163, 63] on div "SL: 1" at bounding box center [174, 65] width 54 height 8
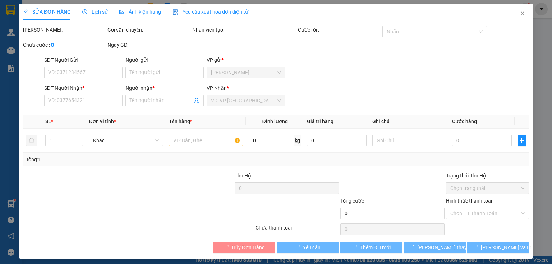
type input "0945568194"
type input "TIẾN PHƯƠNG"
type input "20.000"
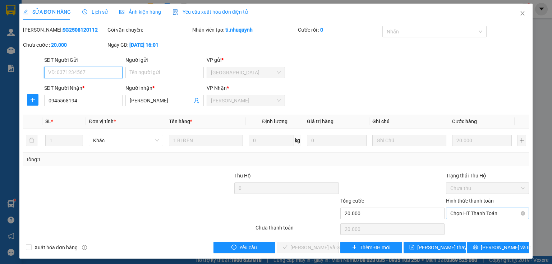
click at [460, 214] on span "Chọn HT Thanh Toán" at bounding box center [488, 213] width 74 height 11
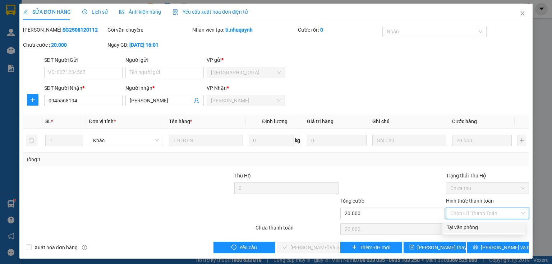
drag, startPoint x: 460, startPoint y: 225, endPoint x: 411, endPoint y: 236, distance: 50.5
click at [460, 225] on div "Tại văn phòng" at bounding box center [484, 228] width 74 height 8
type input "0"
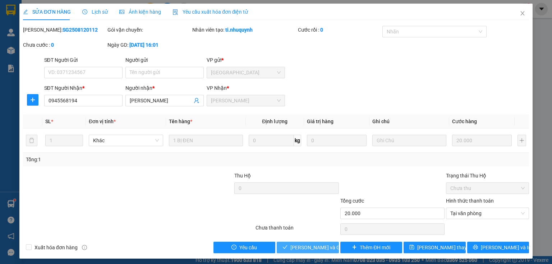
click at [293, 243] on button "Lưu và Giao hàng" at bounding box center [308, 248] width 62 height 12
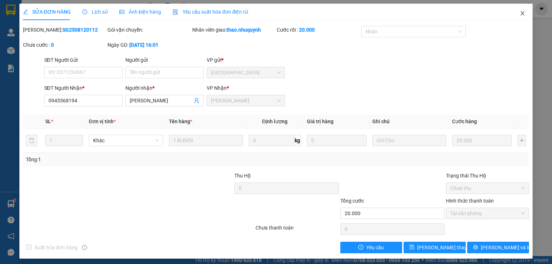
click at [521, 15] on icon "close" at bounding box center [523, 13] width 4 height 4
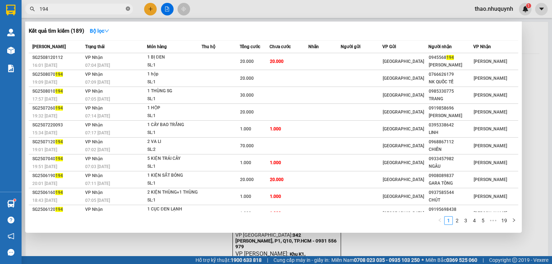
click at [127, 10] on icon "close-circle" at bounding box center [128, 8] width 4 height 4
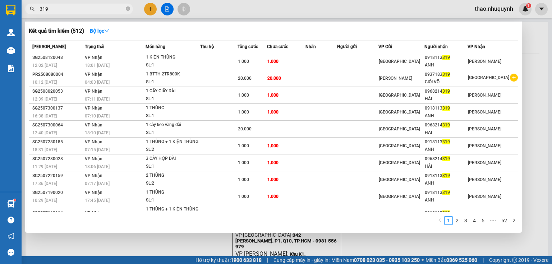
type input "319"
